Goal: Obtain resource: Obtain resource

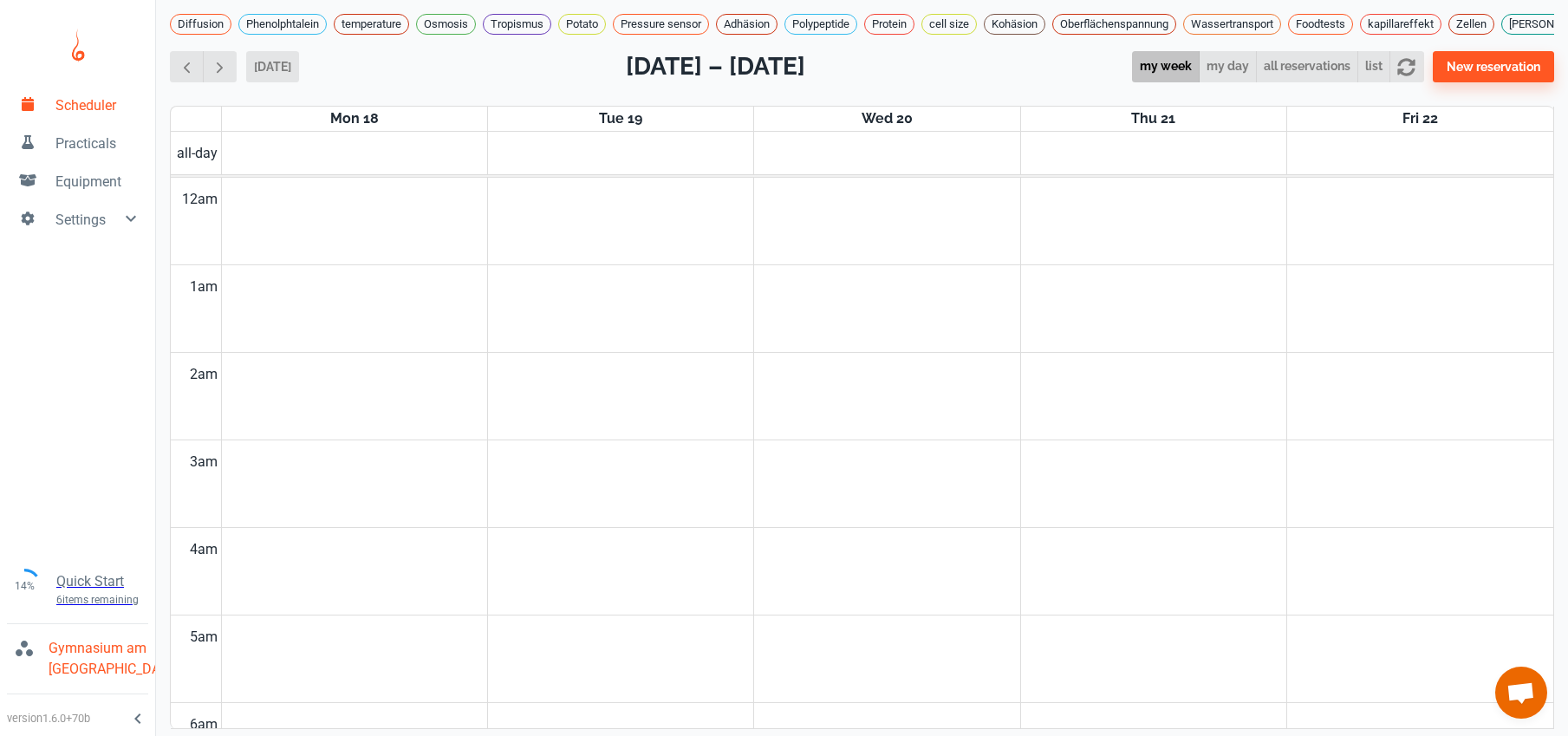
scroll to position [739, 0]
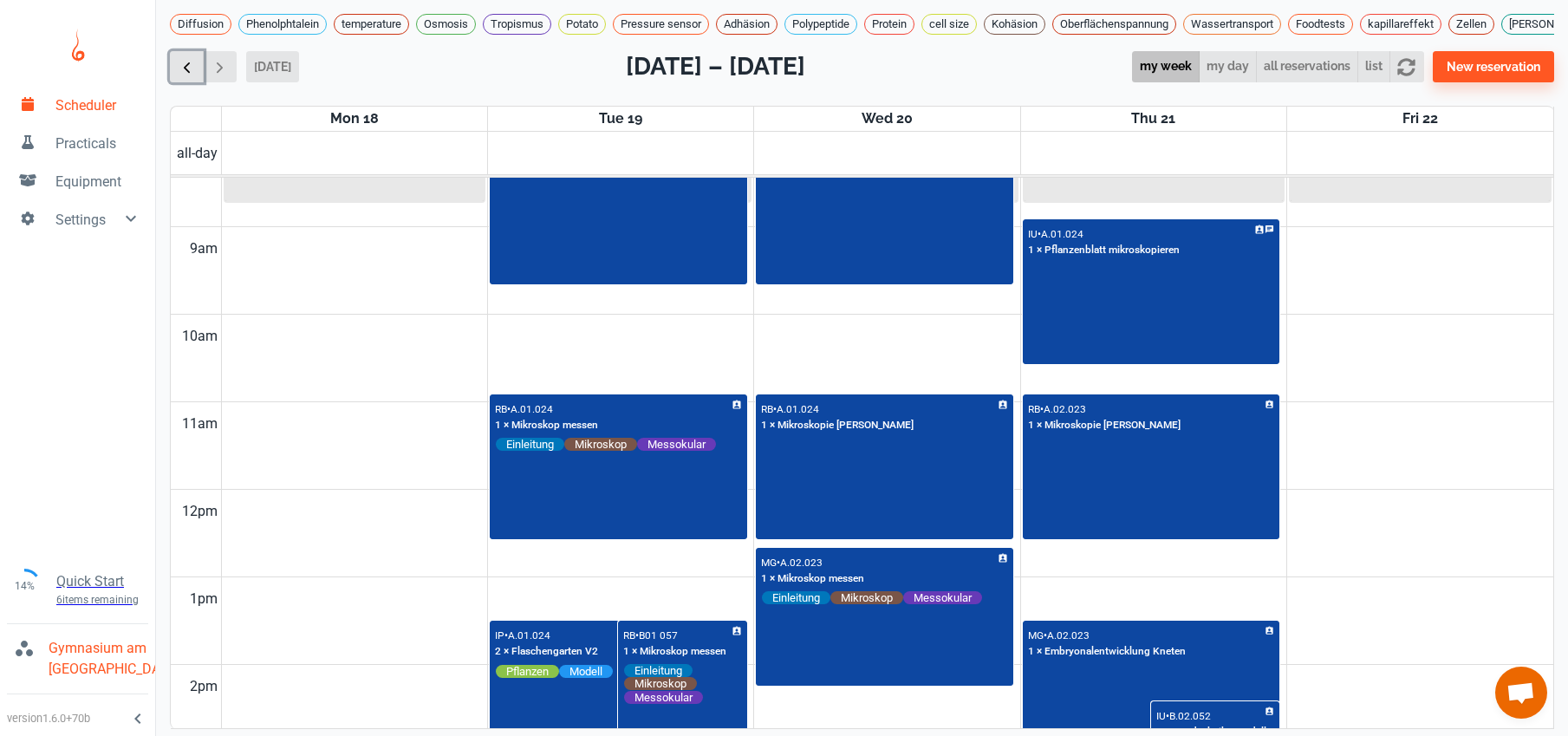
click at [186, 76] on span "button" at bounding box center [187, 67] width 18 height 18
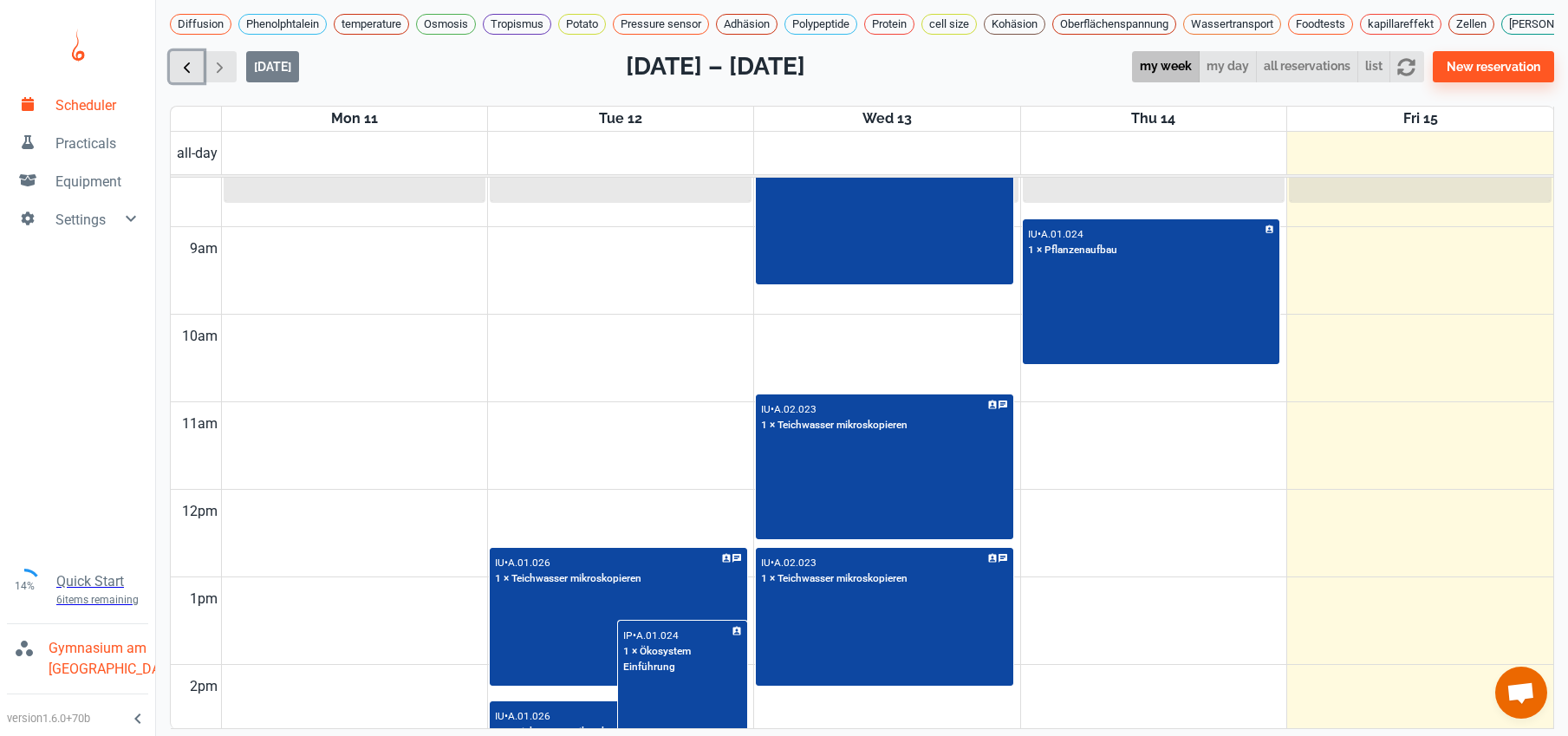
scroll to position [701, 0]
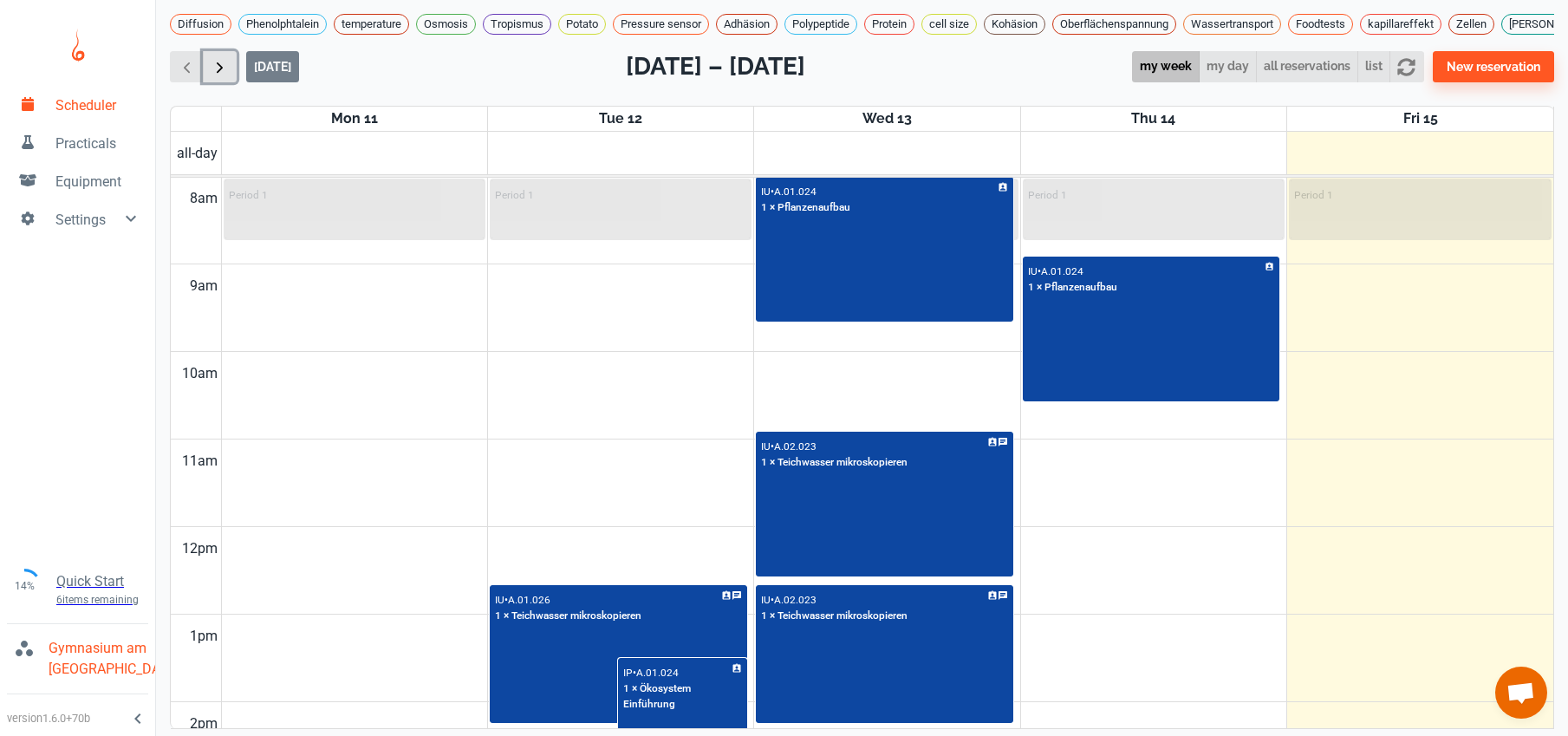
click at [221, 76] on span "button" at bounding box center [220, 67] width 18 height 18
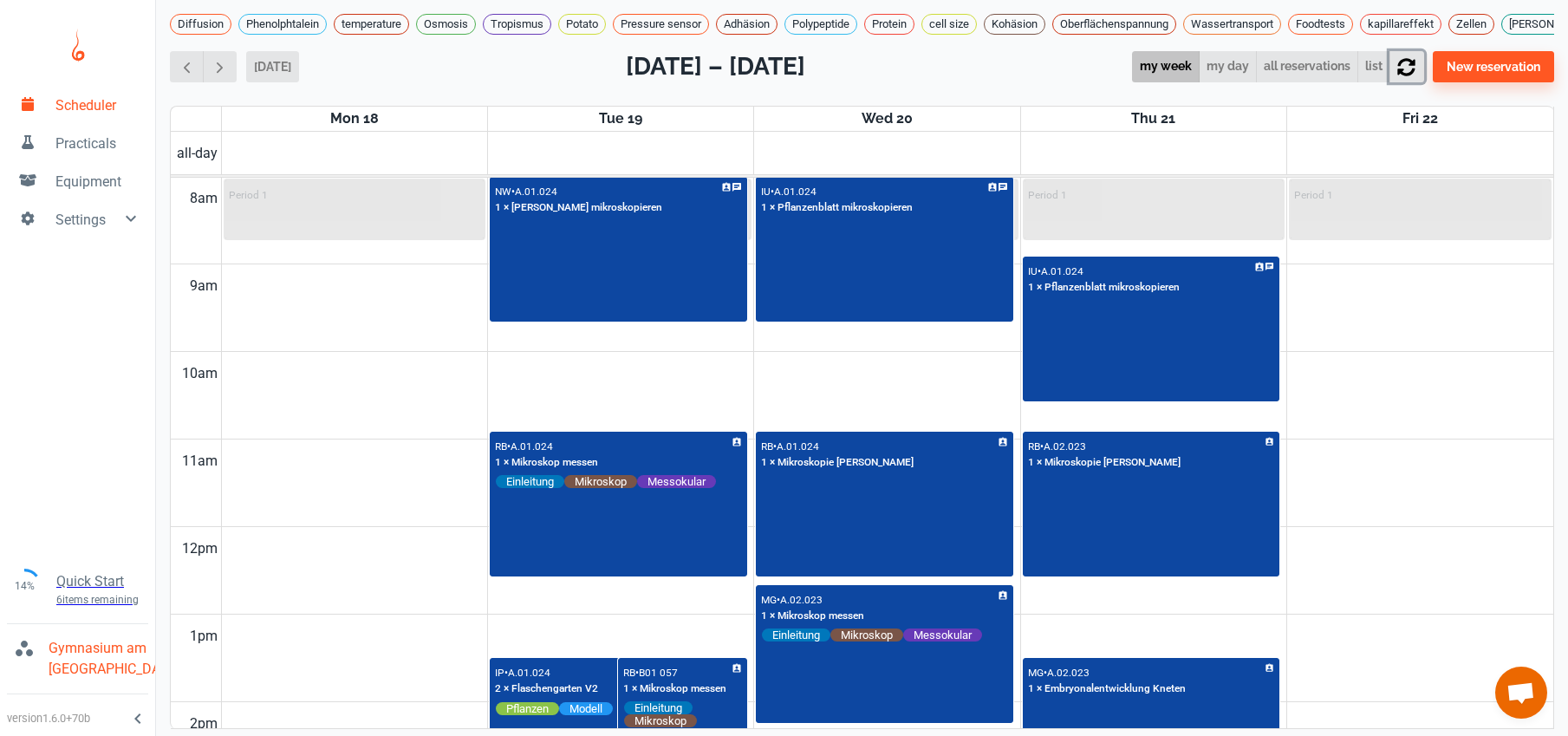
click at [1415, 76] on icon "button" at bounding box center [1406, 67] width 18 height 18
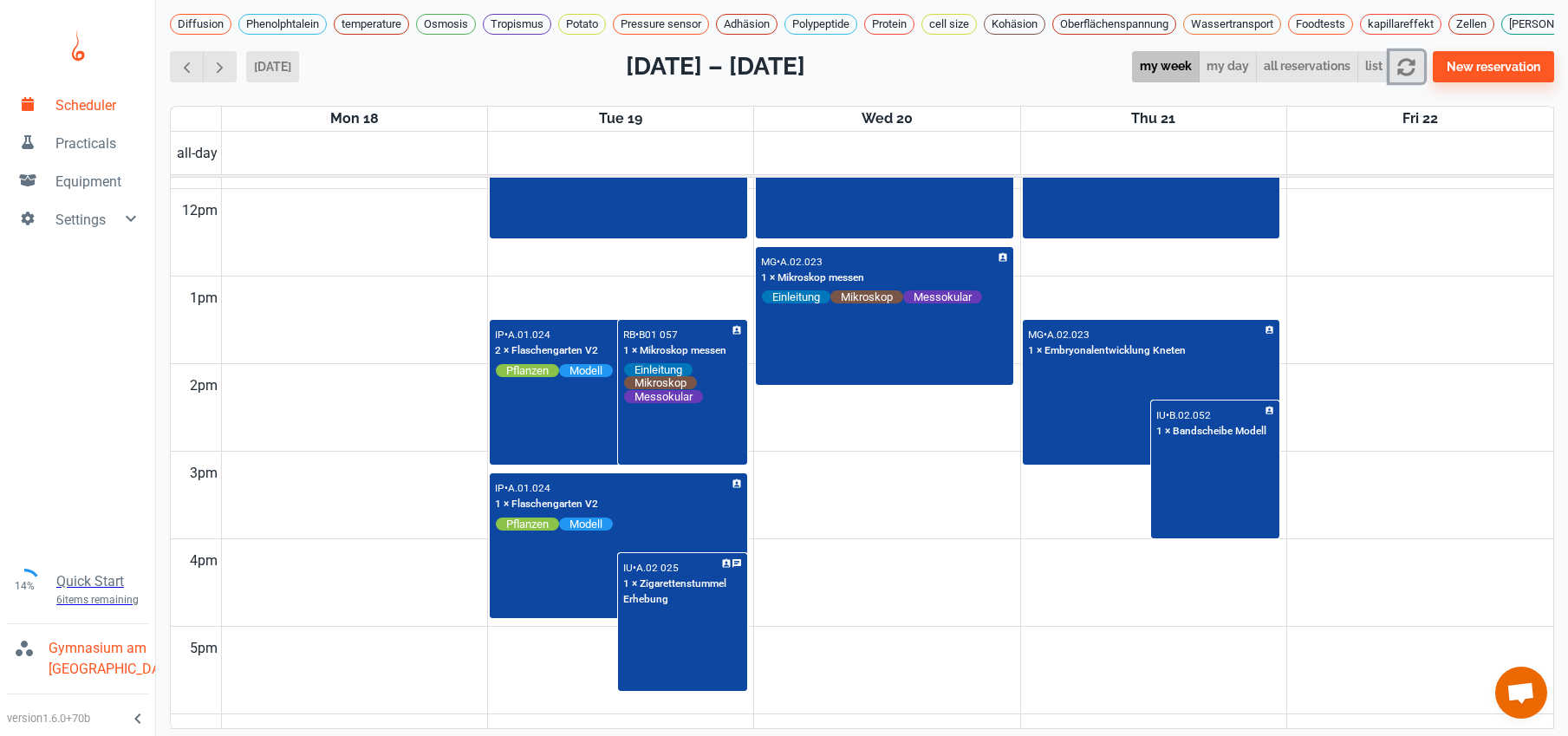
scroll to position [798, 0]
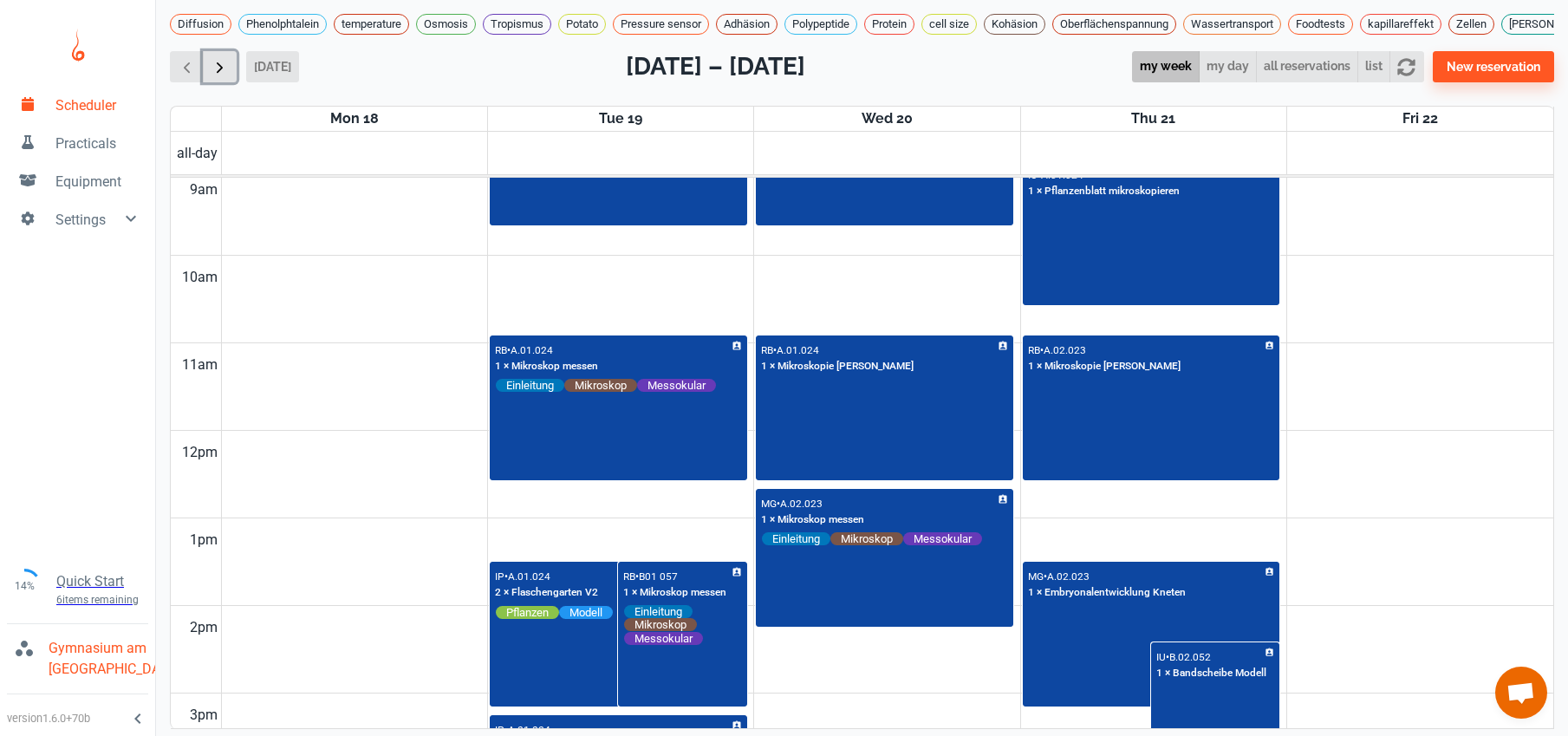
click at [214, 76] on span "button" at bounding box center [220, 67] width 18 height 18
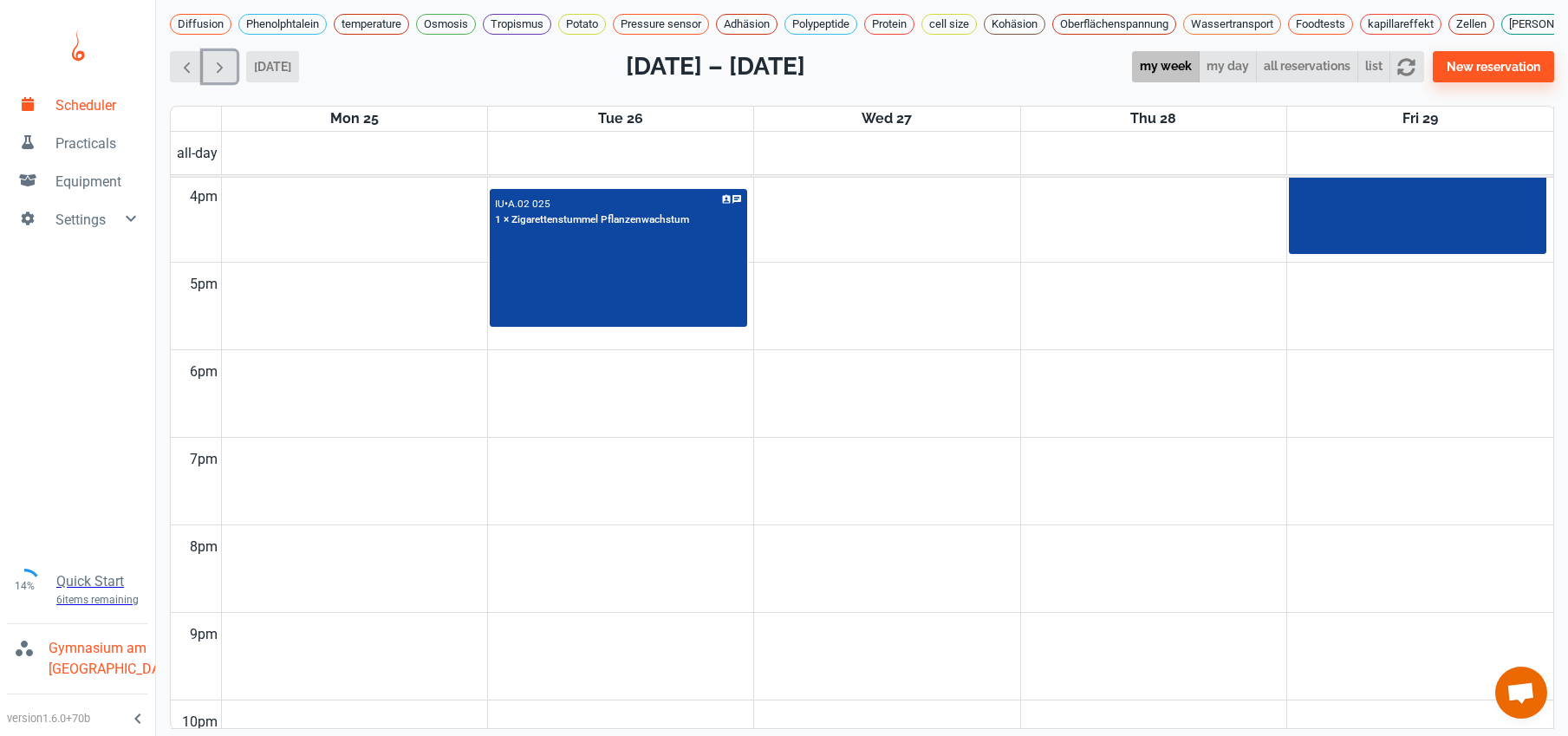
scroll to position [1146, 0]
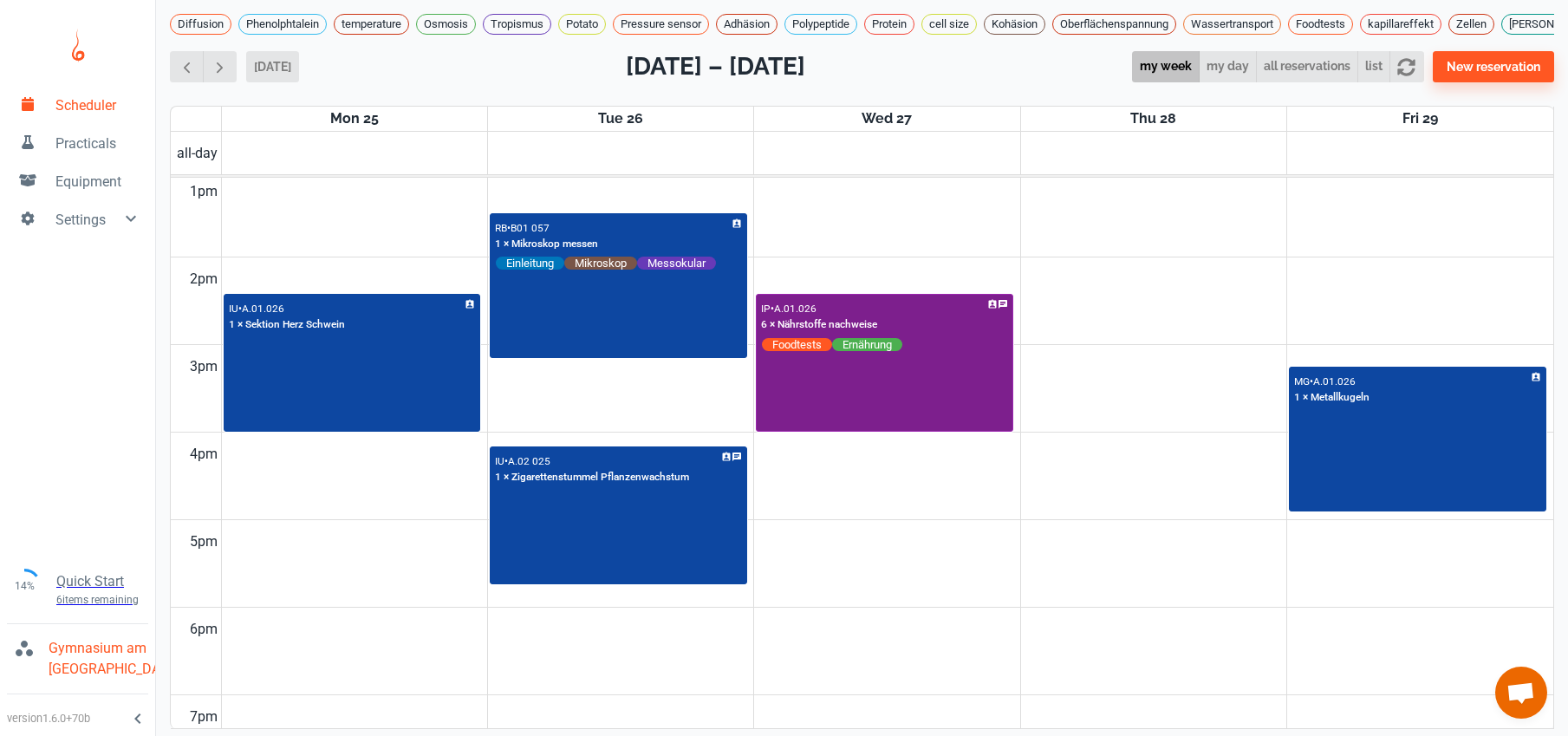
click at [831, 407] on div "IP • A.01.026 6 × Nährstoffe nachweise Foodtests Ernährung" at bounding box center [885, 363] width 254 height 135
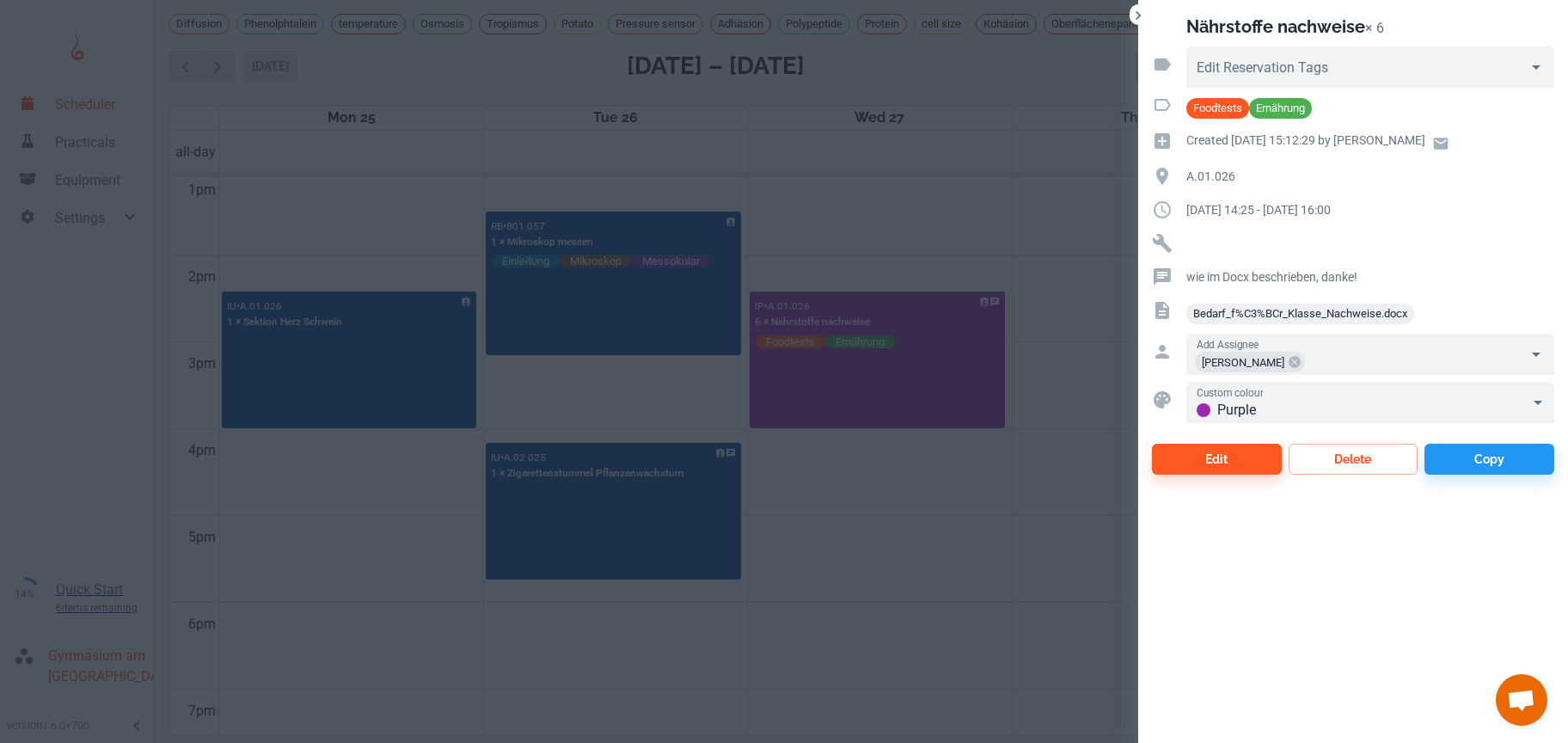
click at [913, 576] on div at bounding box center [784, 371] width 1568 height 743
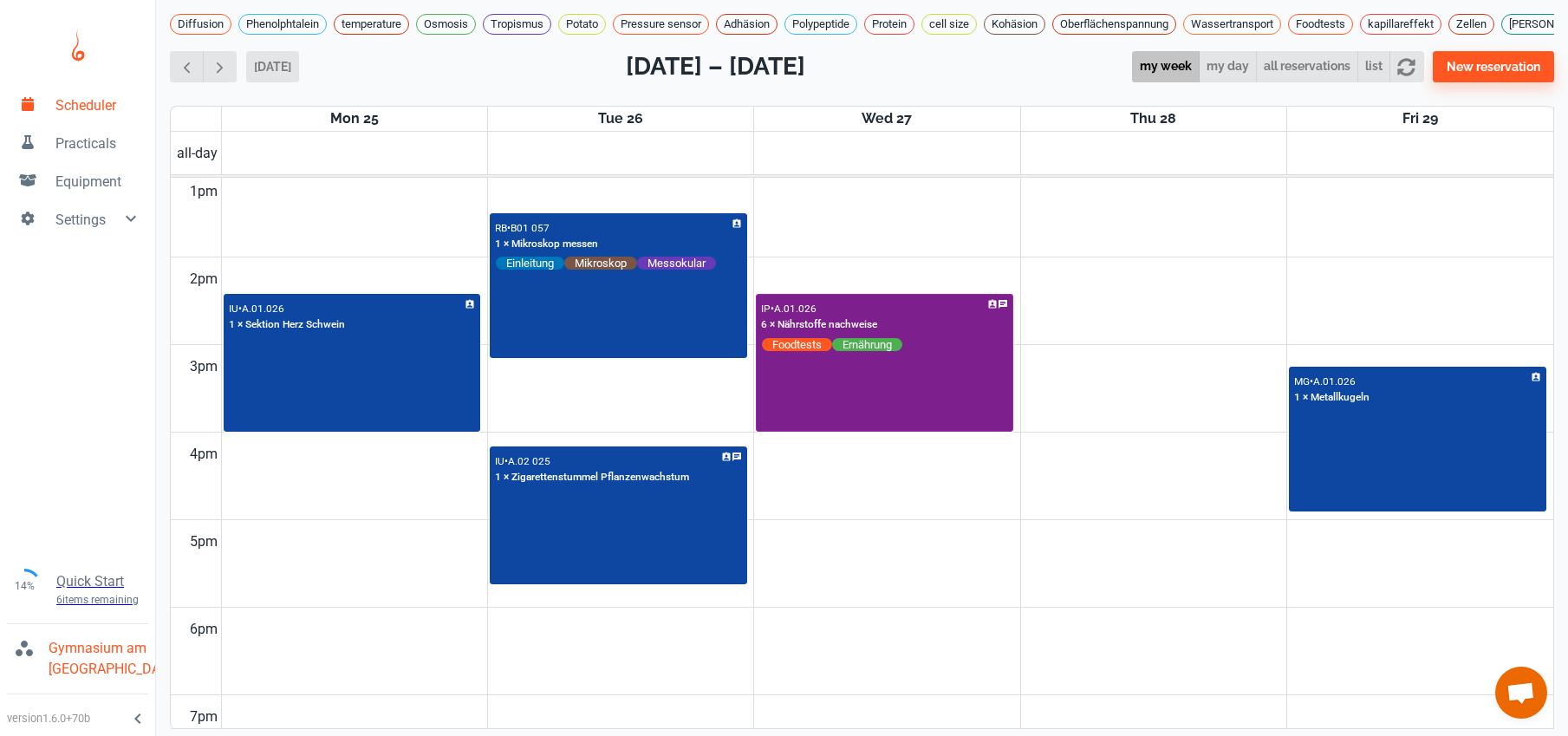
click at [943, 410] on div "IP • A.01.026 6 × Nährstoffe nachweise Foodtests Ernährung" at bounding box center [885, 363] width 254 height 135
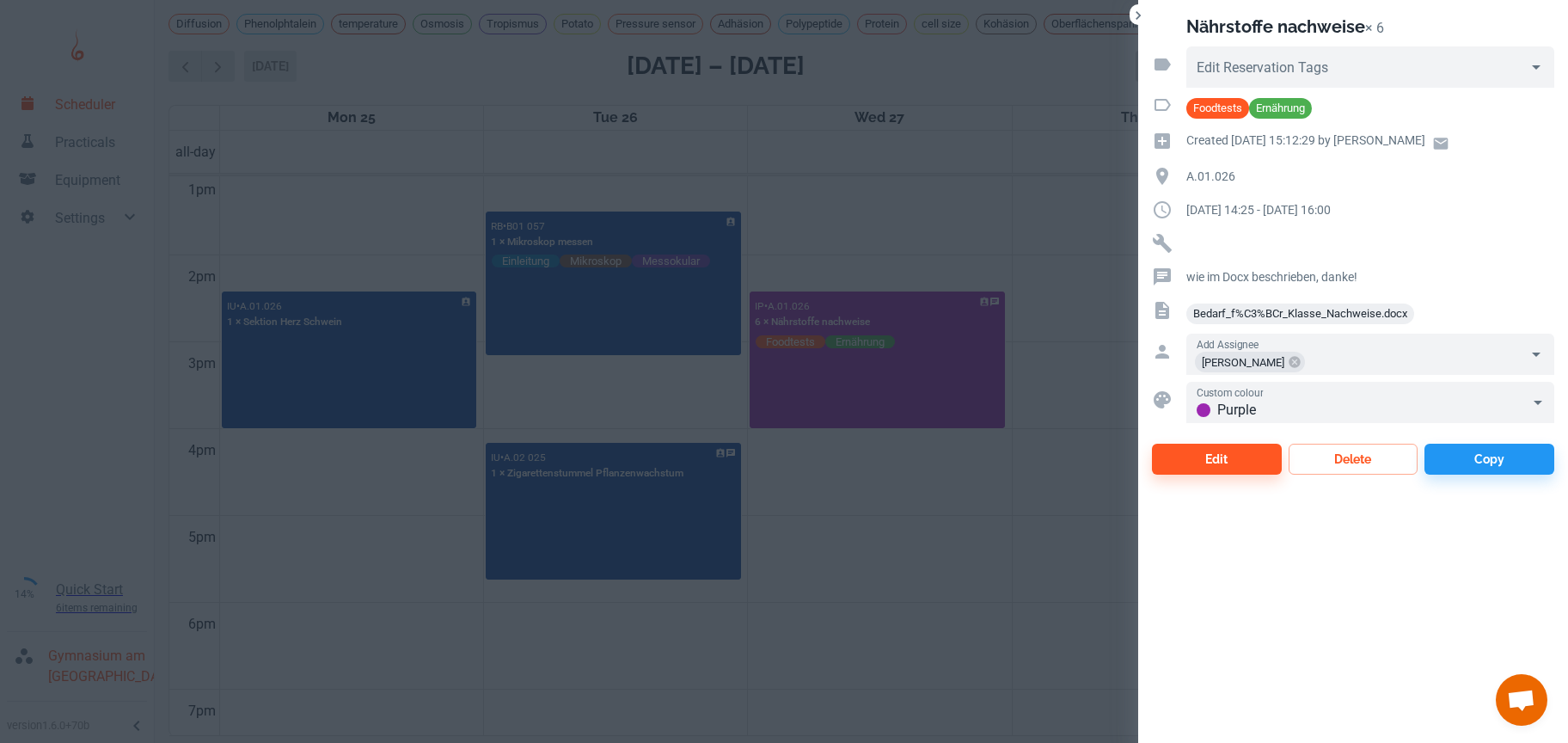
click at [860, 567] on div at bounding box center [784, 371] width 1568 height 743
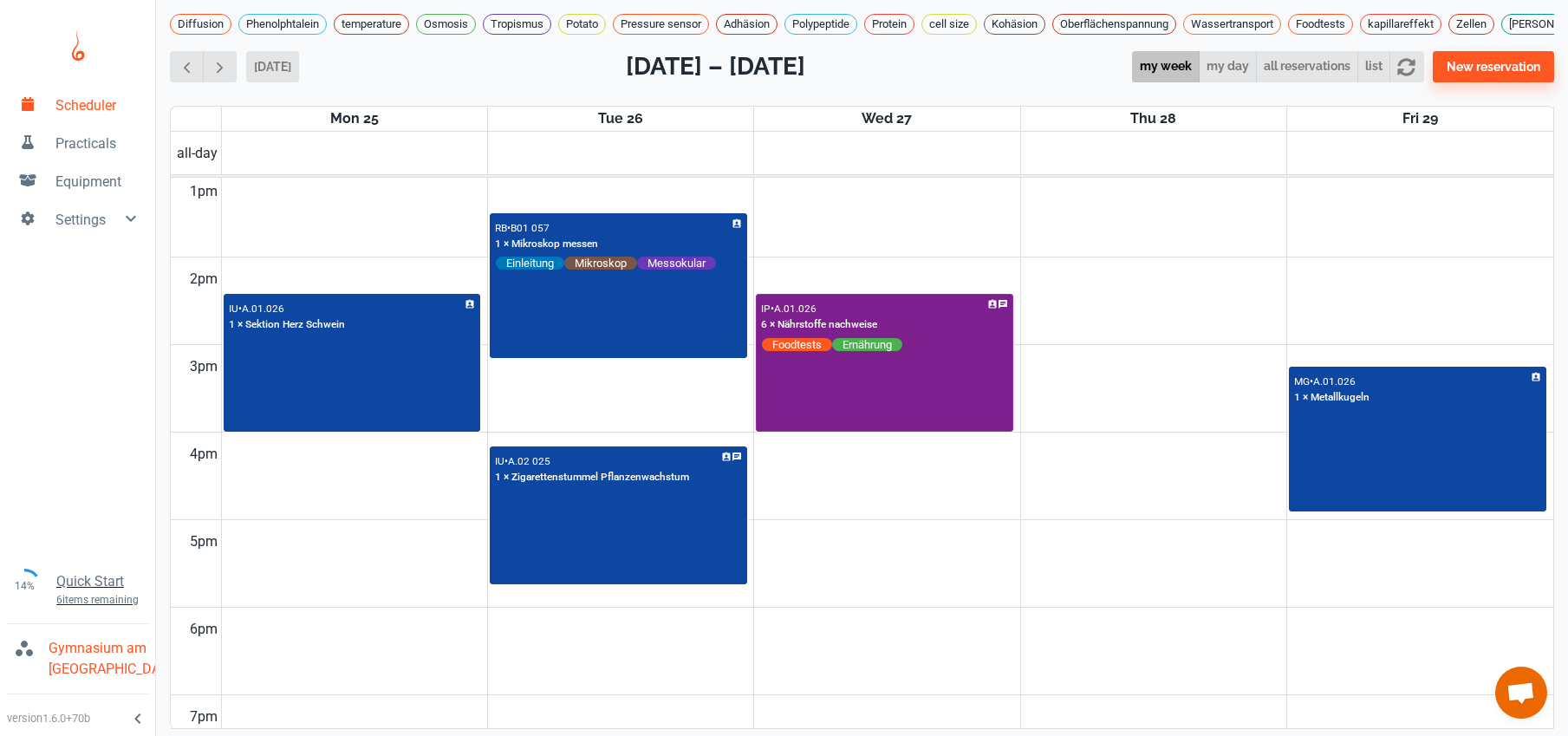
click at [871, 410] on div "IP • A.01.026 6 × Nährstoffe nachweise Foodtests Ernährung" at bounding box center [885, 363] width 254 height 135
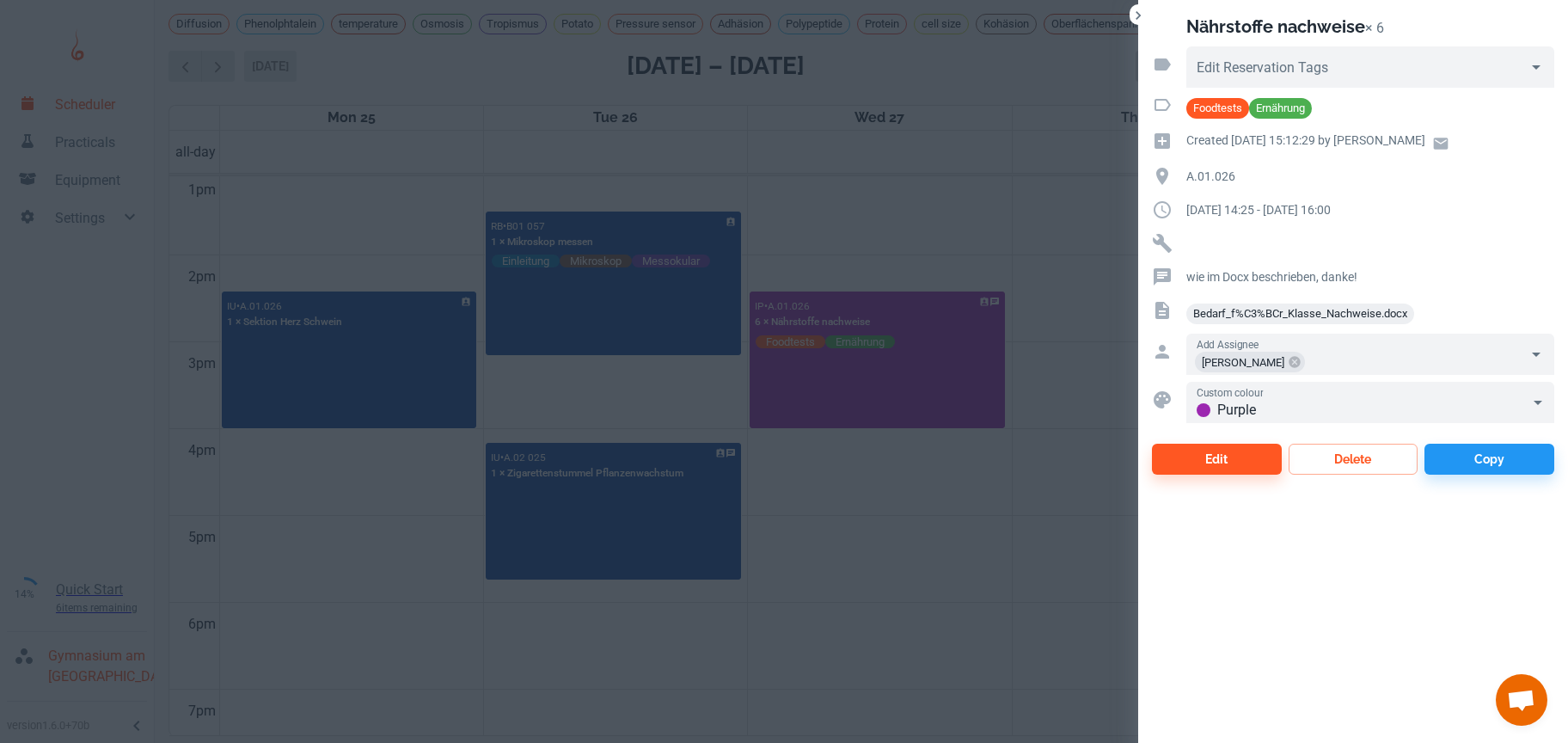
click at [1242, 311] on span "Bedarf_f%C3%BCr_Klasse_Nachweise.docx" at bounding box center [1300, 313] width 228 height 17
click at [955, 182] on div at bounding box center [784, 371] width 1568 height 743
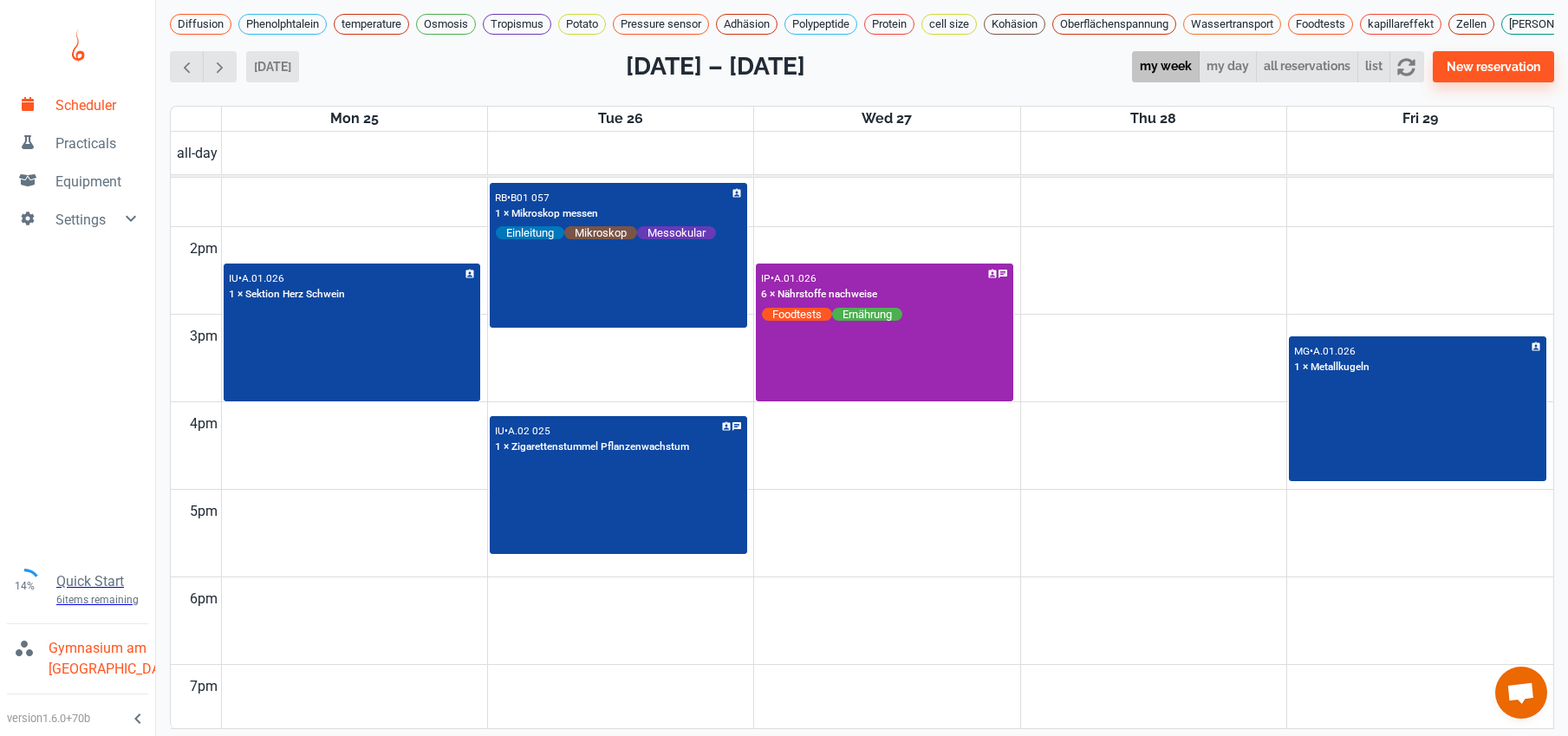
scroll to position [1175, 0]
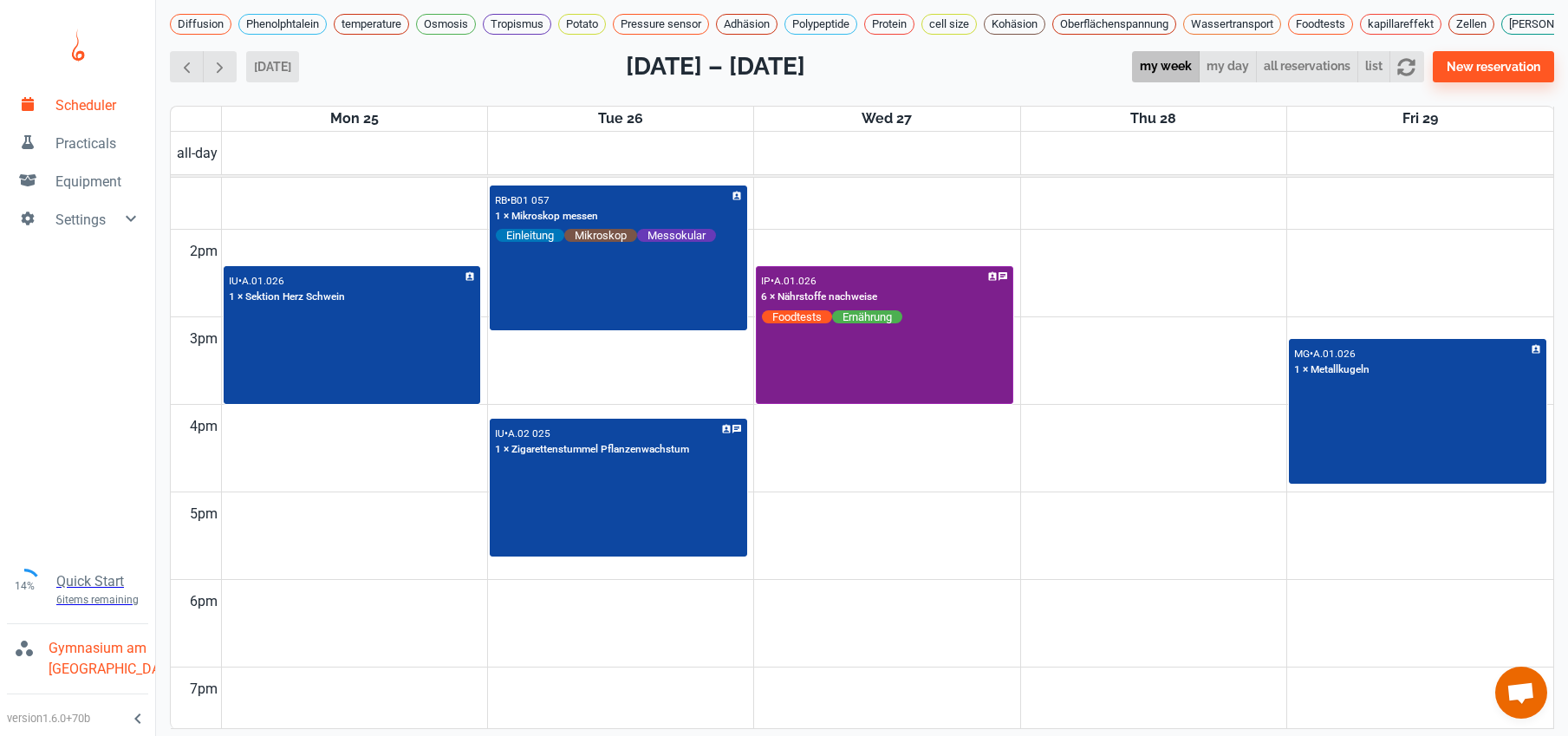
click at [916, 373] on div "IP • A.01.026 6 × Nährstoffe nachweise Foodtests Ernährung" at bounding box center [885, 335] width 254 height 135
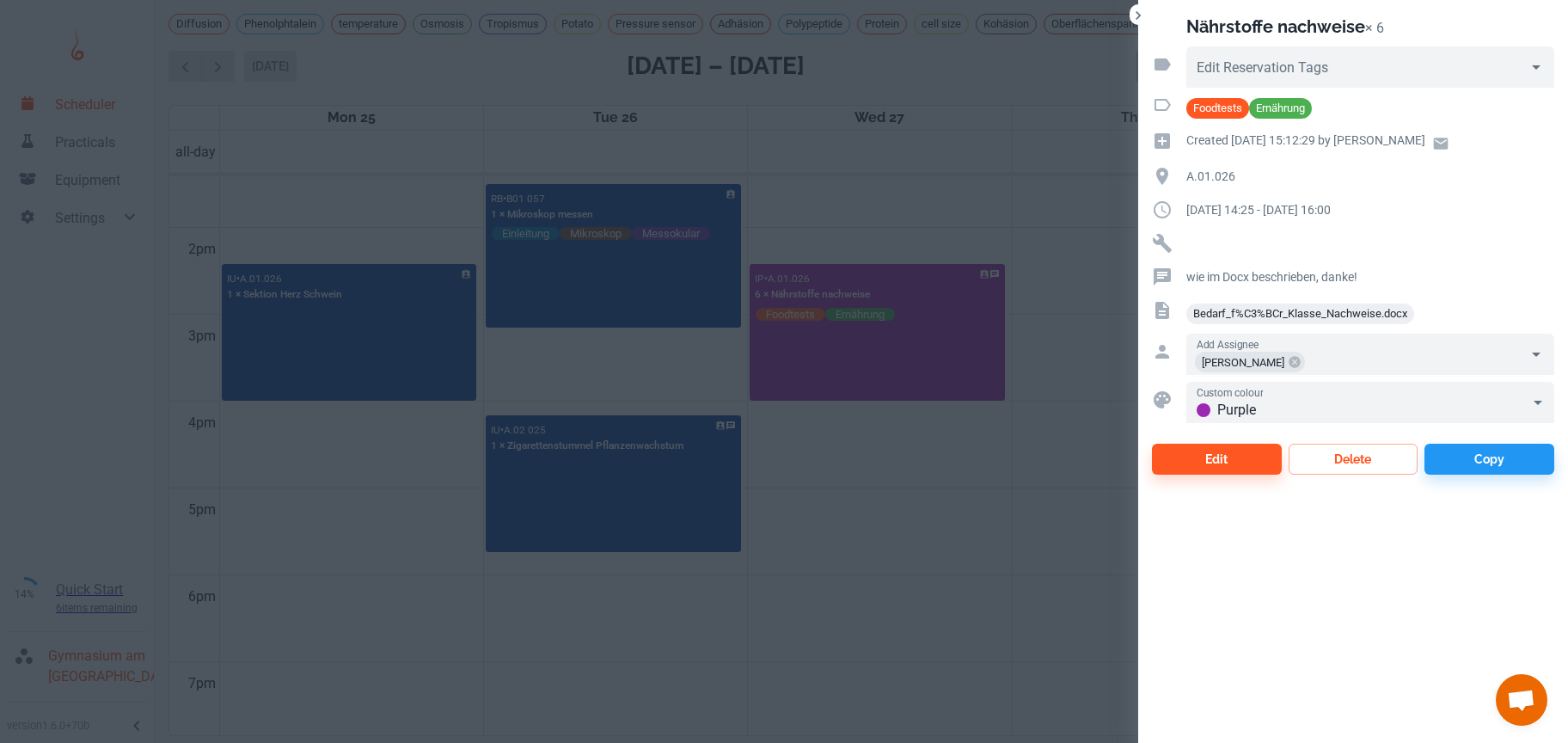
click at [908, 221] on div at bounding box center [784, 371] width 1568 height 743
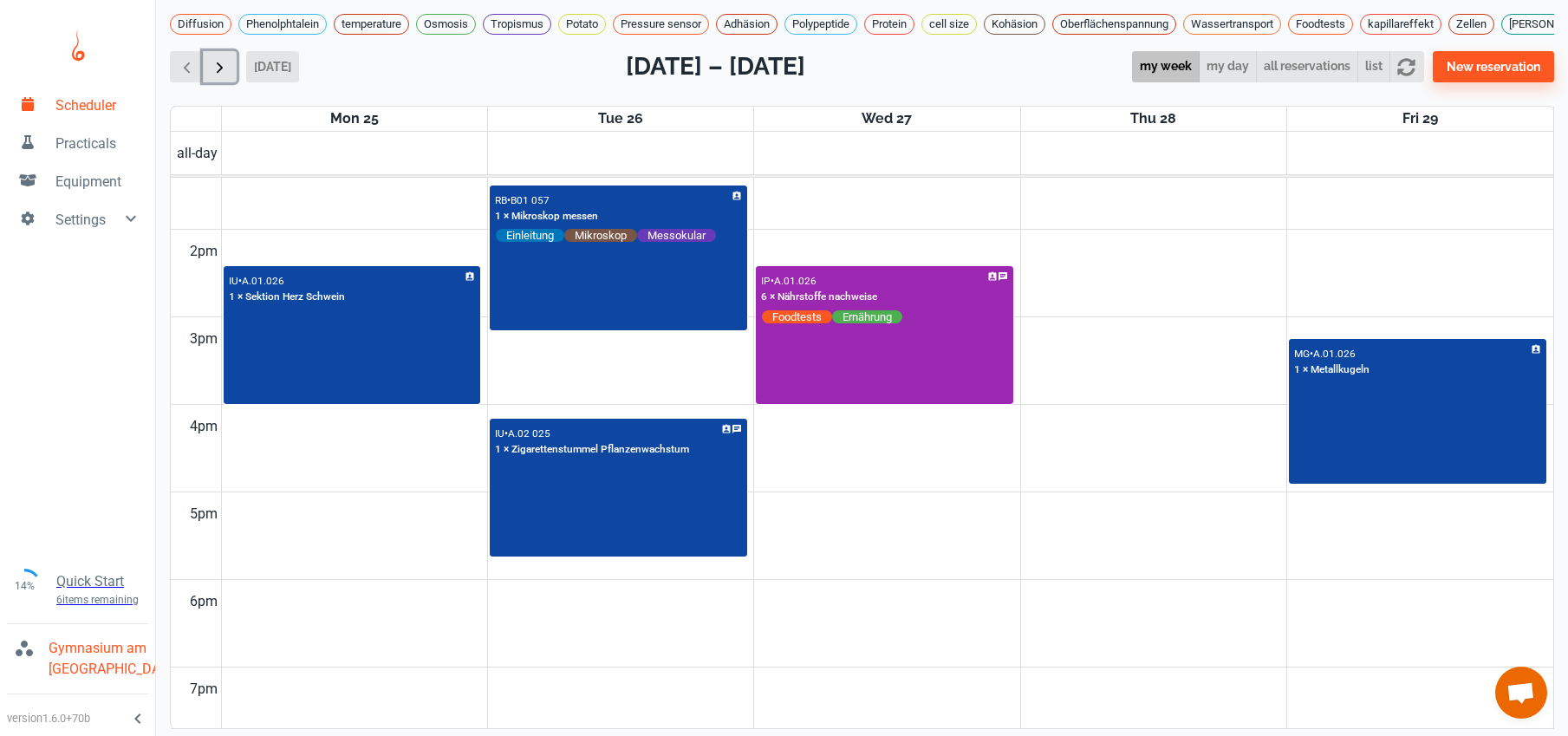
click at [212, 71] on span "button" at bounding box center [220, 67] width 18 height 18
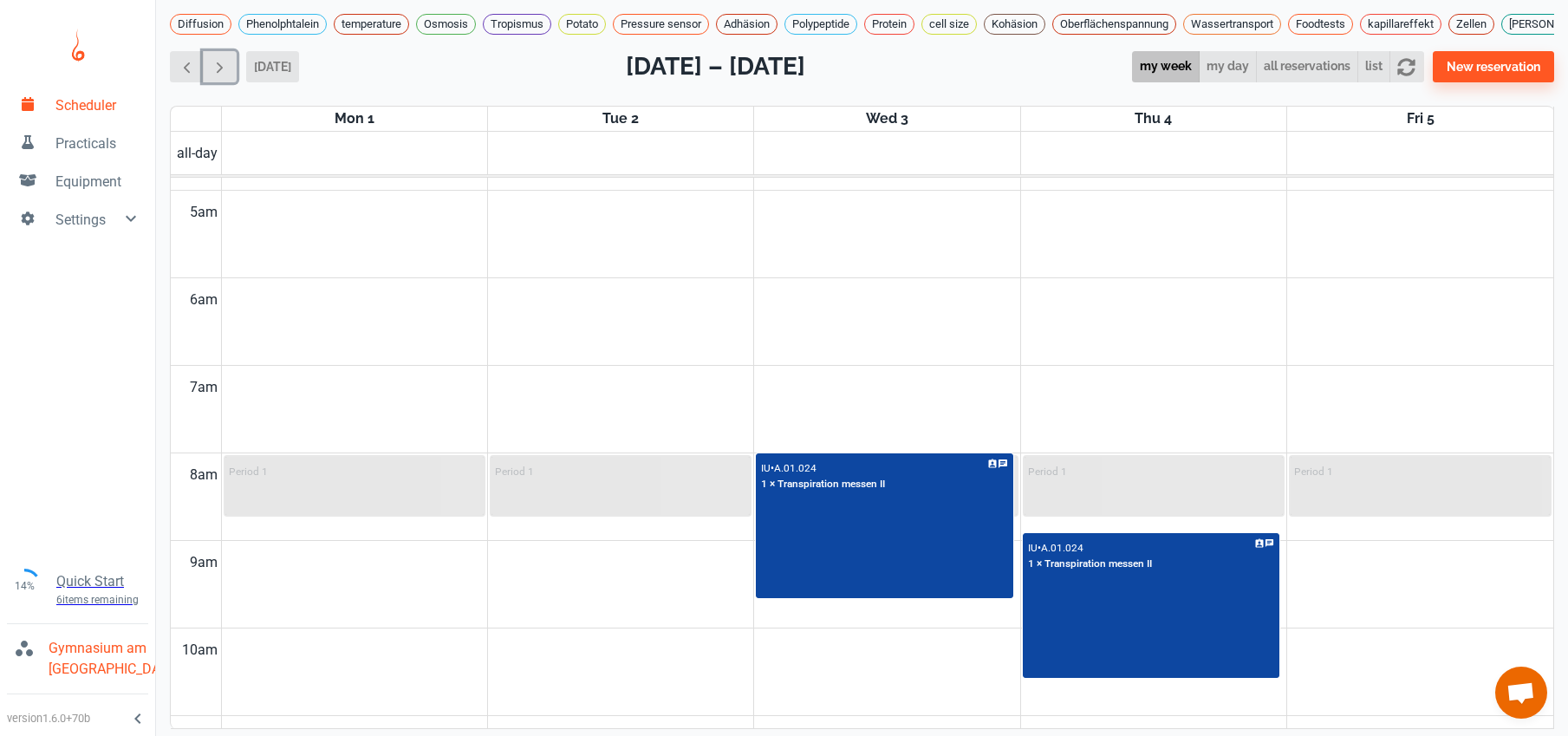
scroll to position [423, 0]
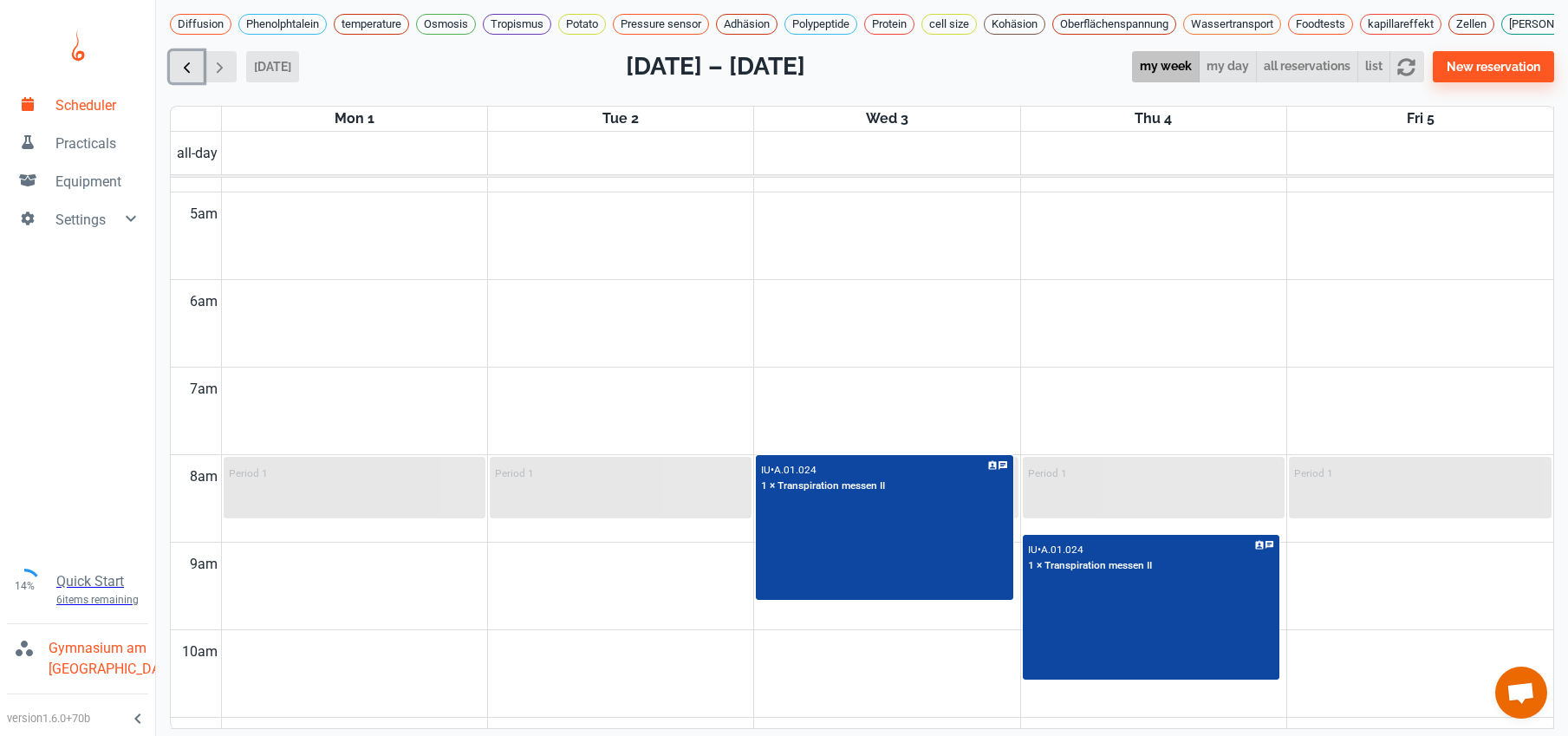
click at [189, 76] on span "button" at bounding box center [187, 67] width 18 height 18
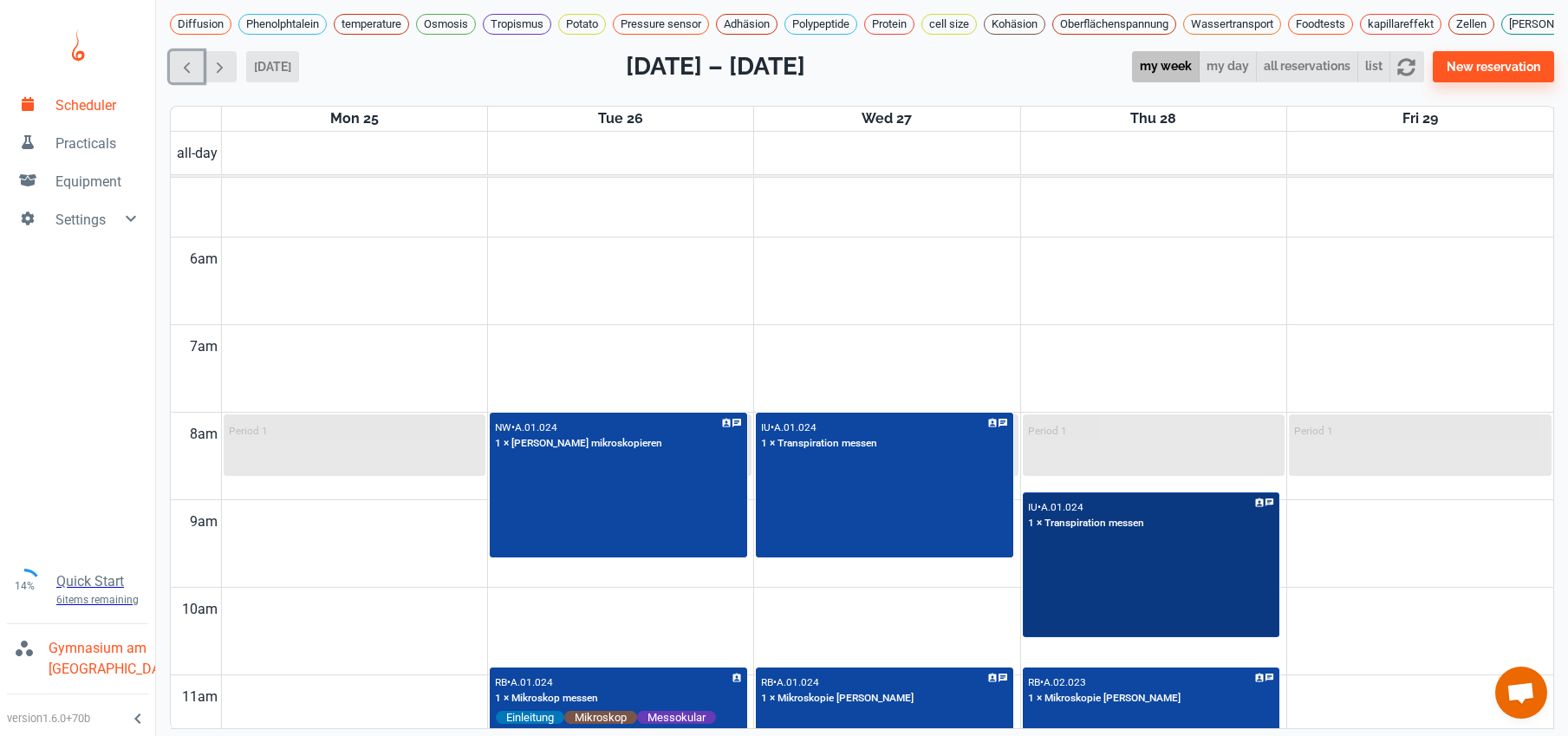
scroll to position [463, 0]
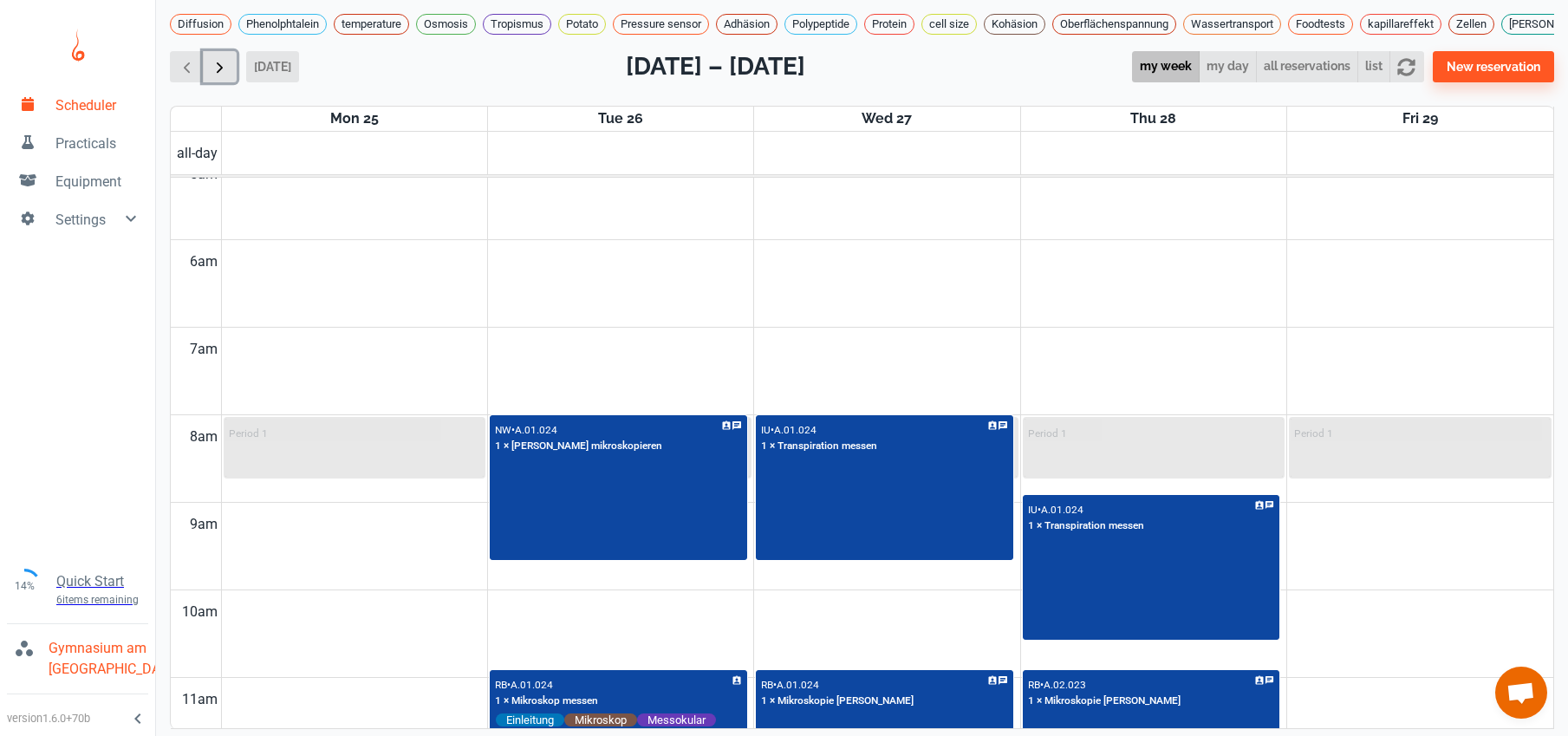
click at [213, 76] on span "button" at bounding box center [220, 67] width 18 height 18
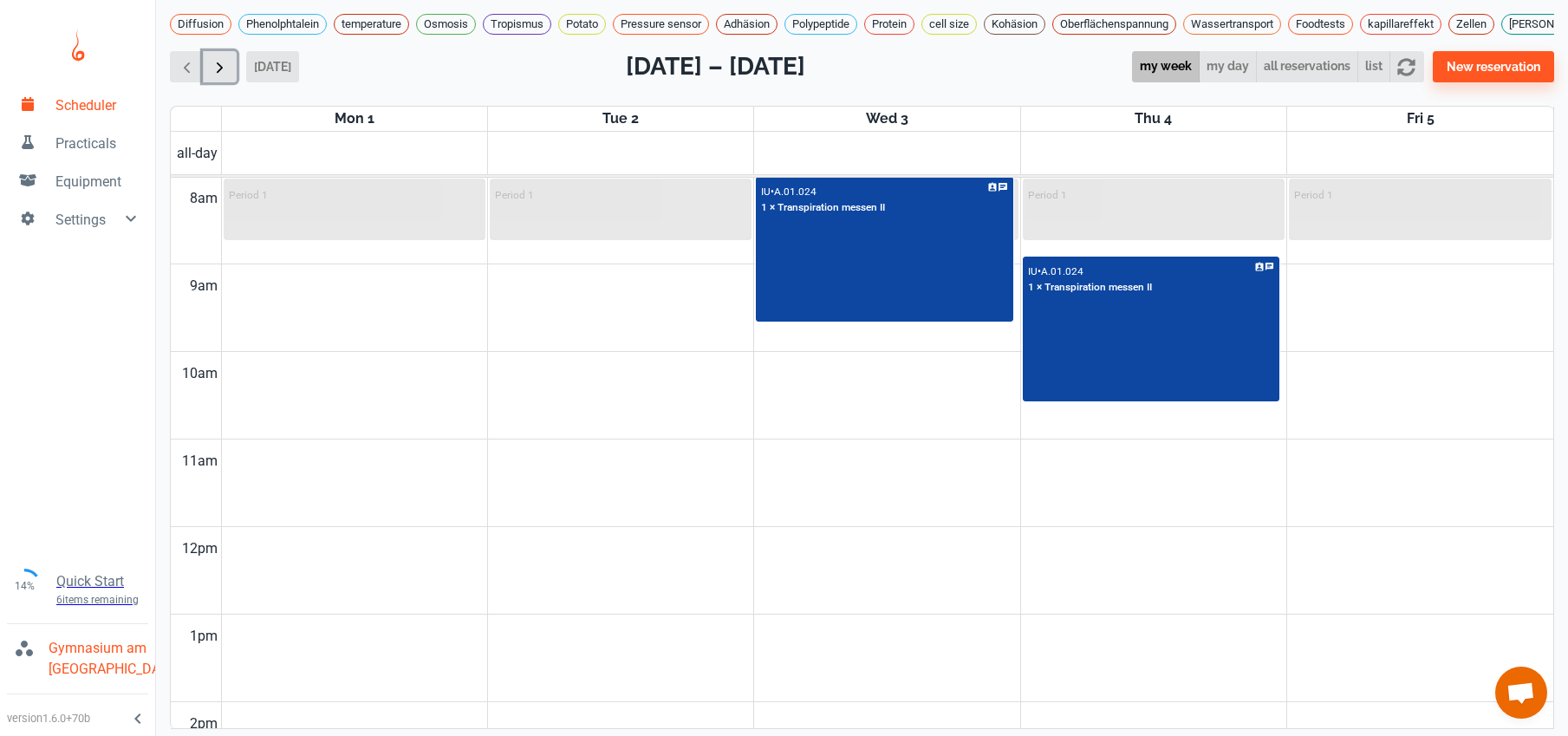
click at [217, 76] on span "button" at bounding box center [220, 67] width 18 height 18
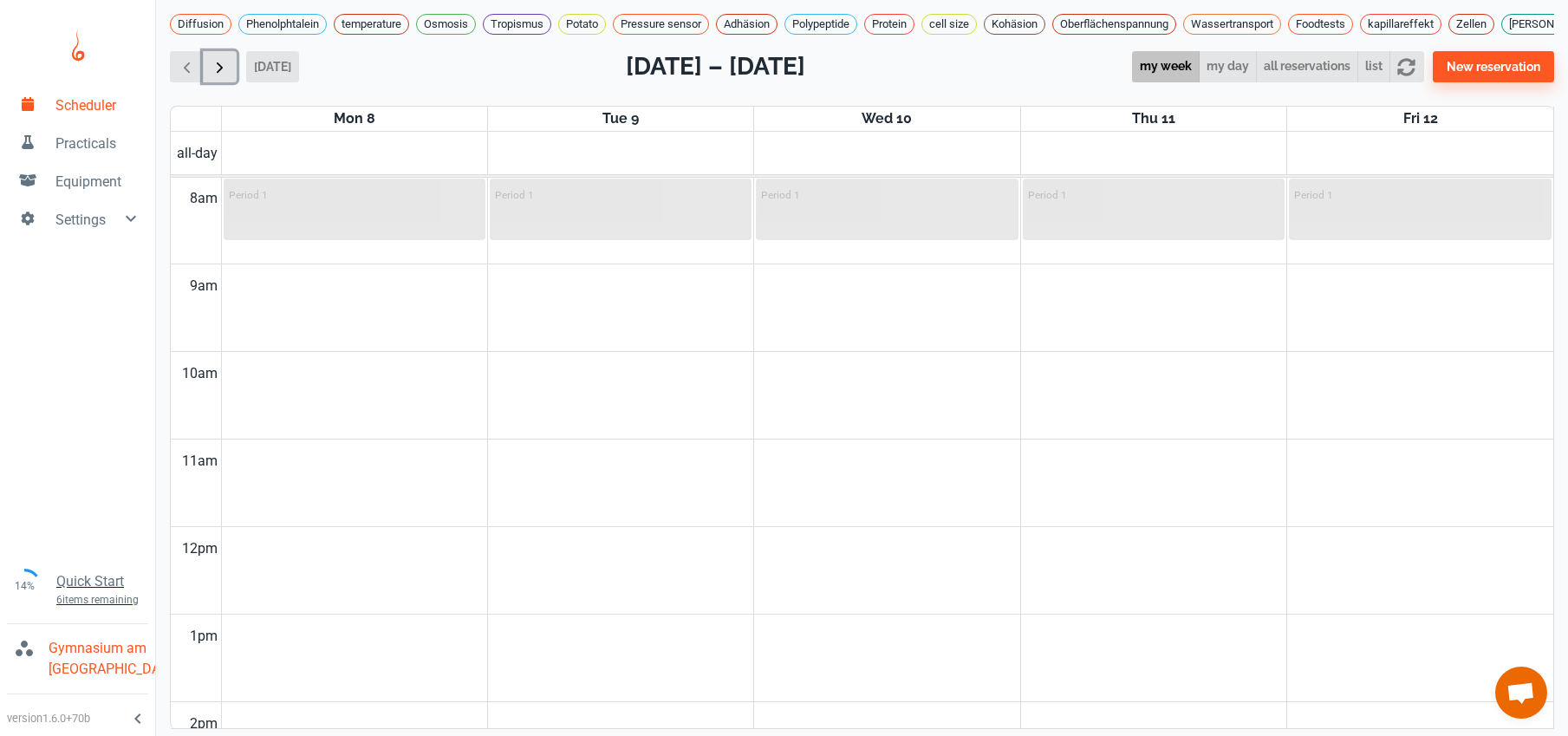
click at [217, 76] on span "button" at bounding box center [220, 67] width 18 height 18
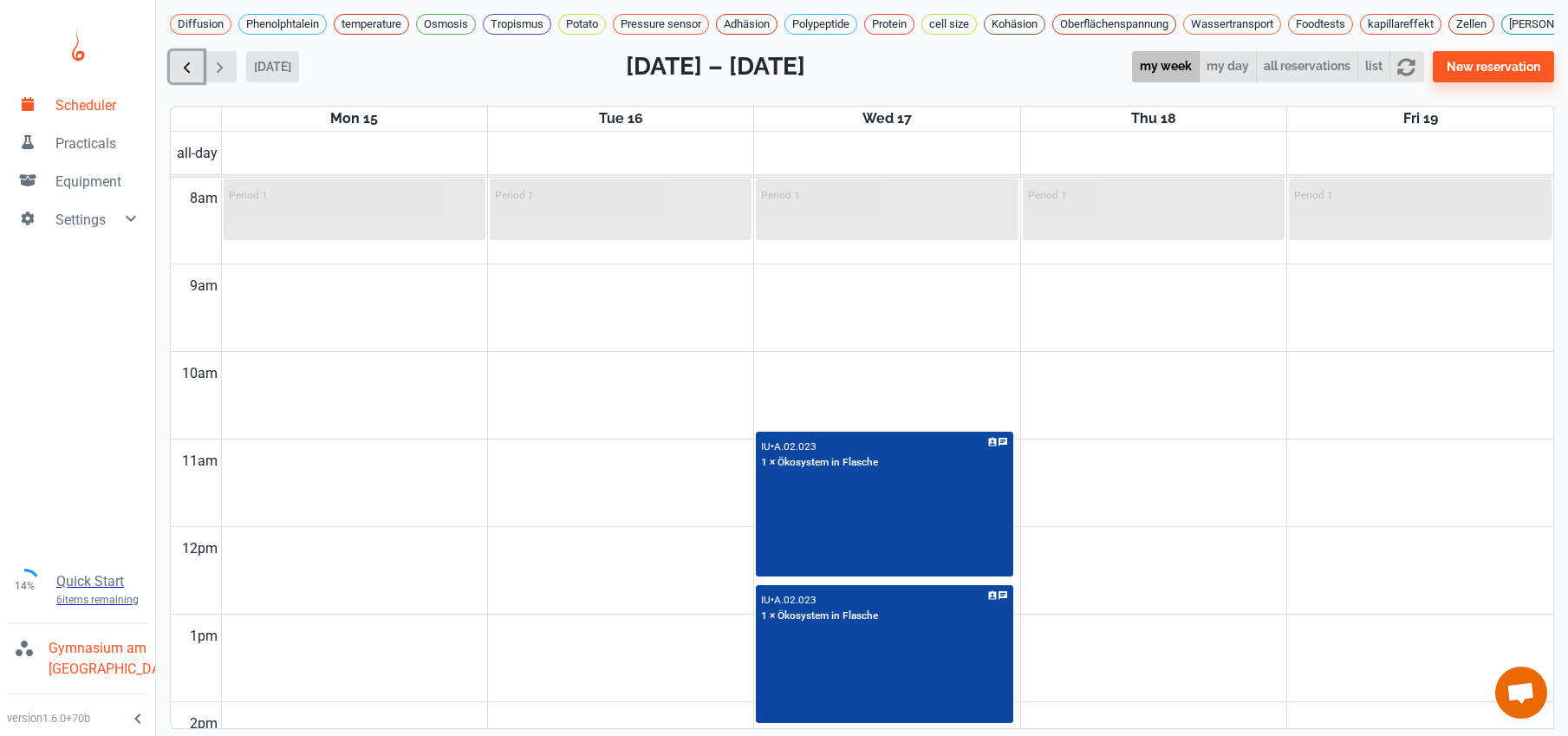
click at [185, 76] on span "button" at bounding box center [187, 67] width 18 height 18
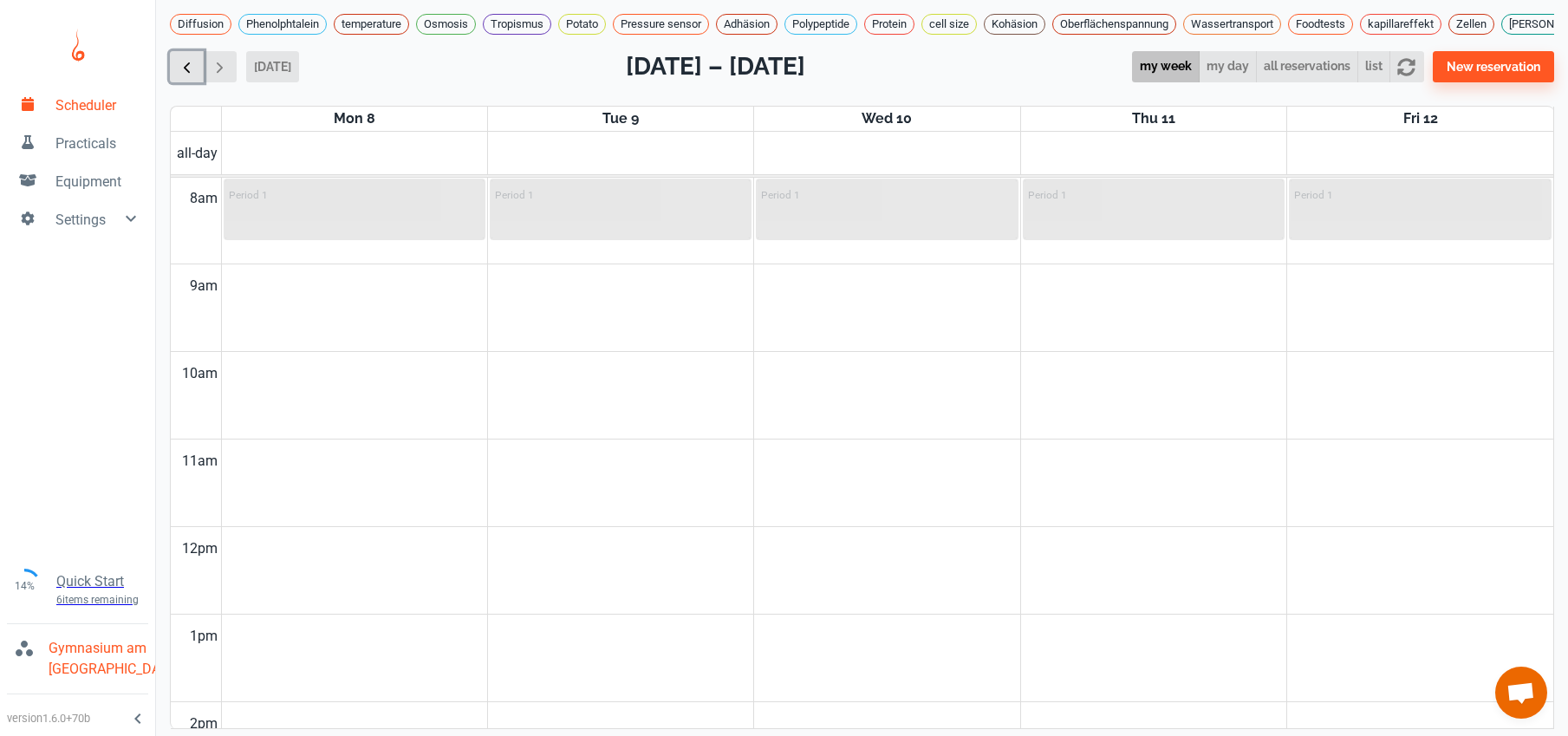
click at [185, 76] on span "button" at bounding box center [187, 67] width 18 height 18
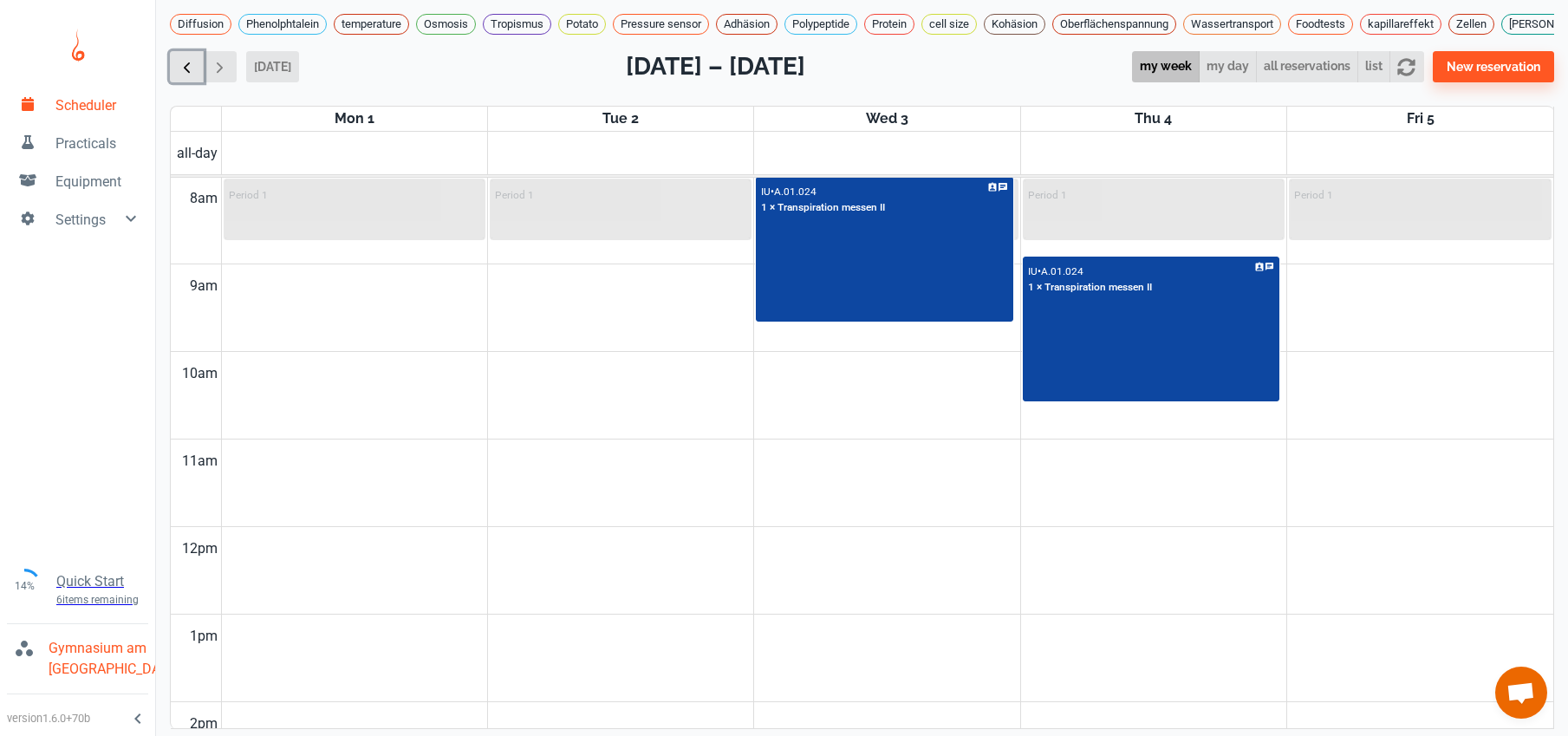
click at [185, 76] on span "button" at bounding box center [187, 67] width 18 height 18
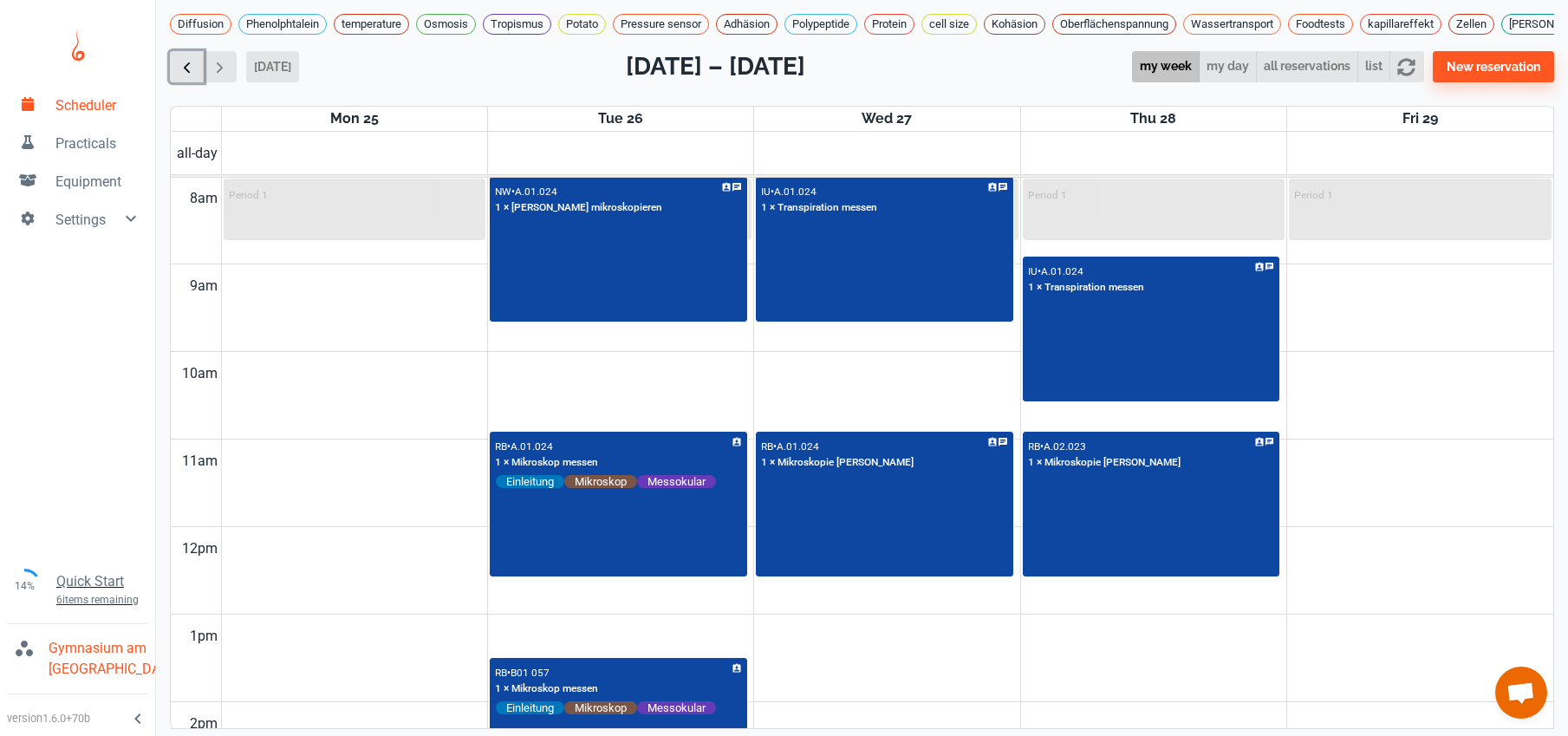
click at [185, 76] on span "button" at bounding box center [187, 67] width 18 height 18
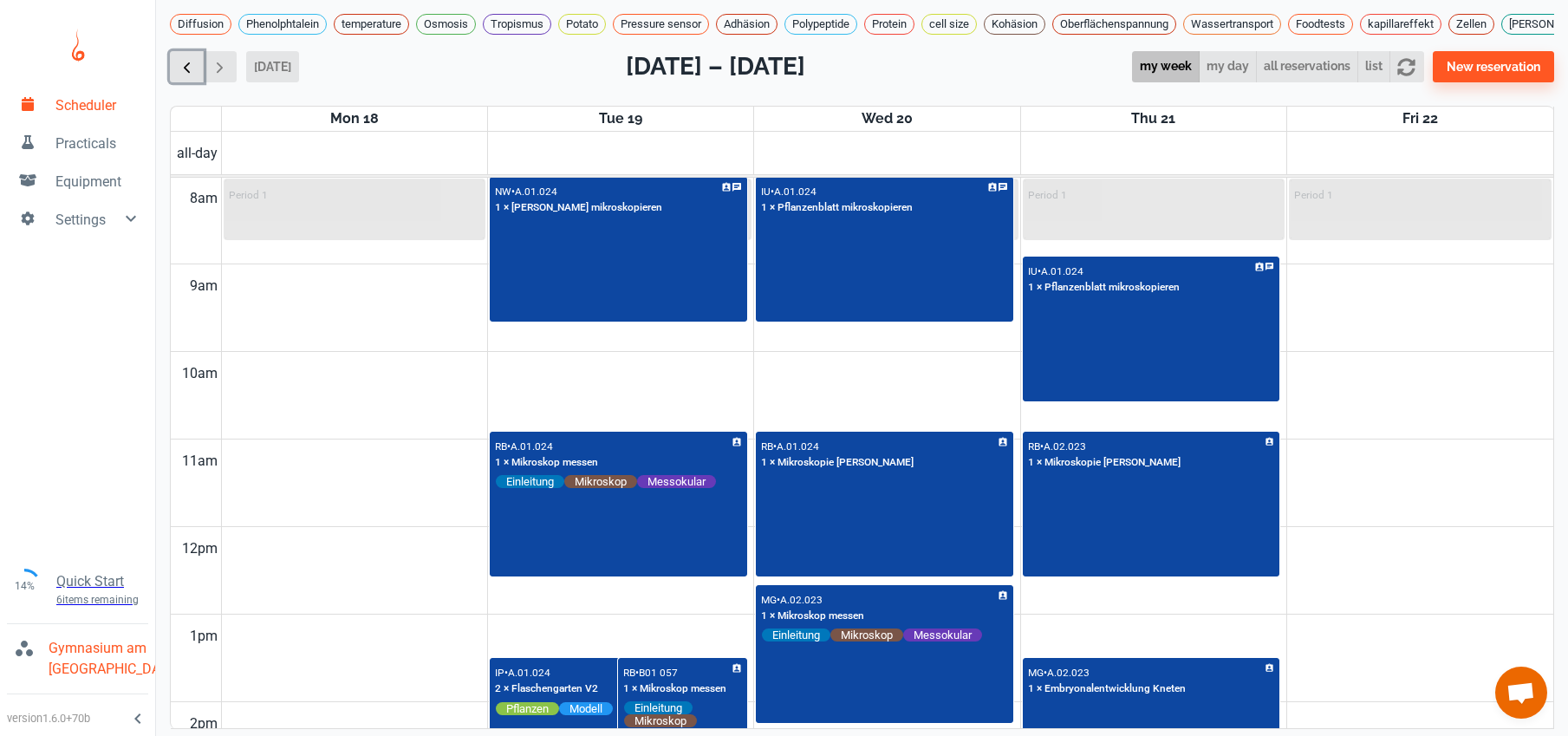
click at [185, 76] on span "button" at bounding box center [187, 67] width 18 height 18
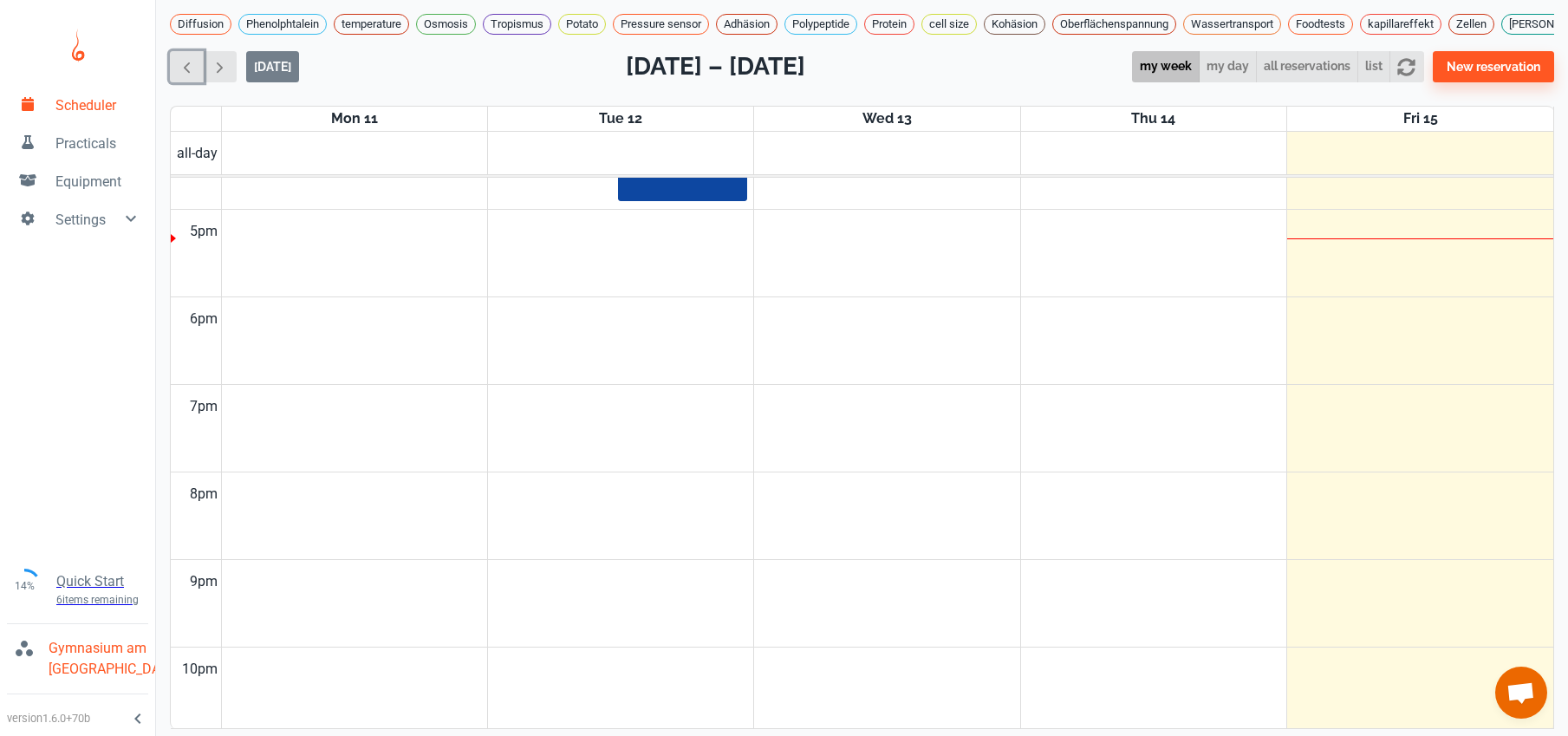
scroll to position [1453, 0]
click at [226, 76] on span "button" at bounding box center [220, 67] width 18 height 18
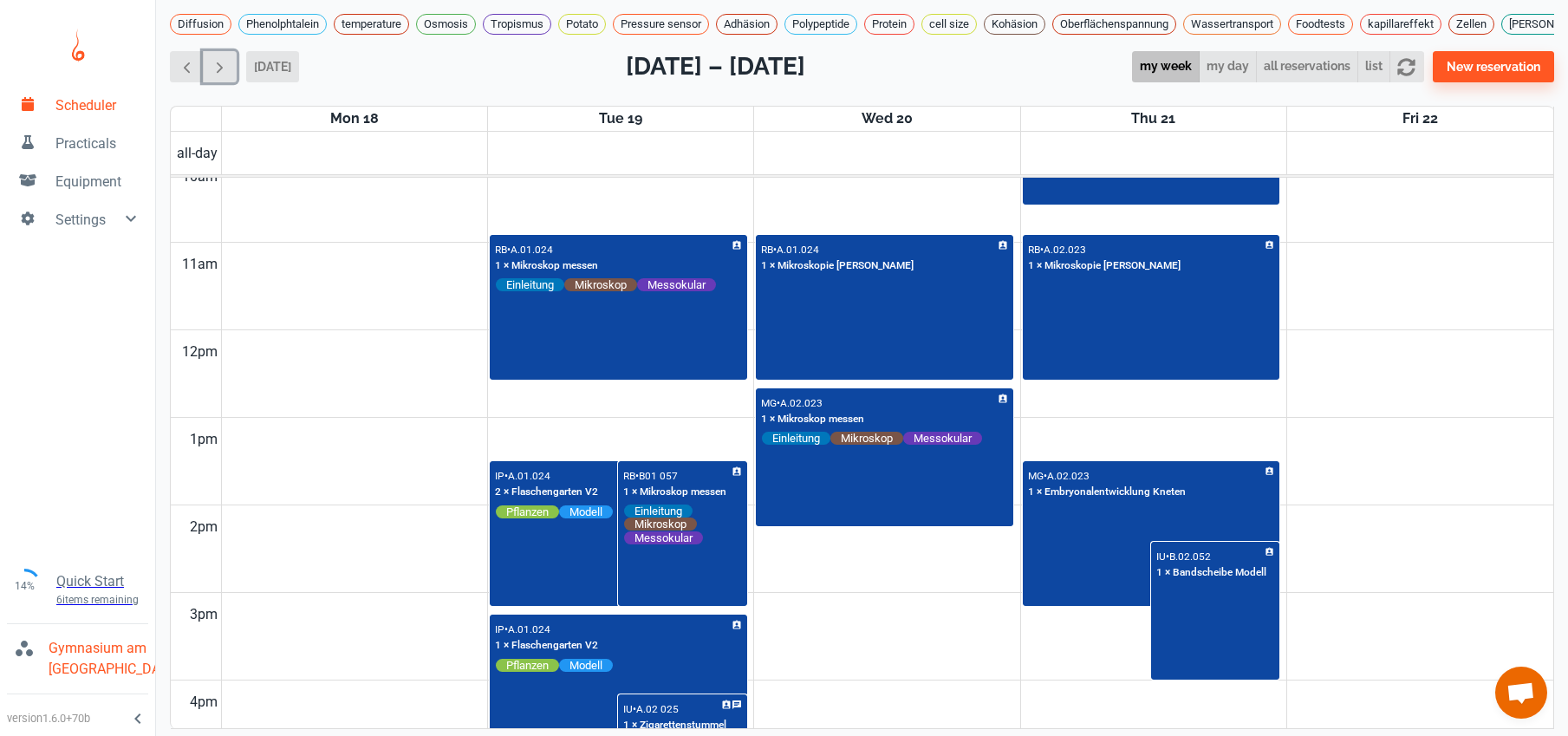
scroll to position [730, 0]
